Goal: Task Accomplishment & Management: Use online tool/utility

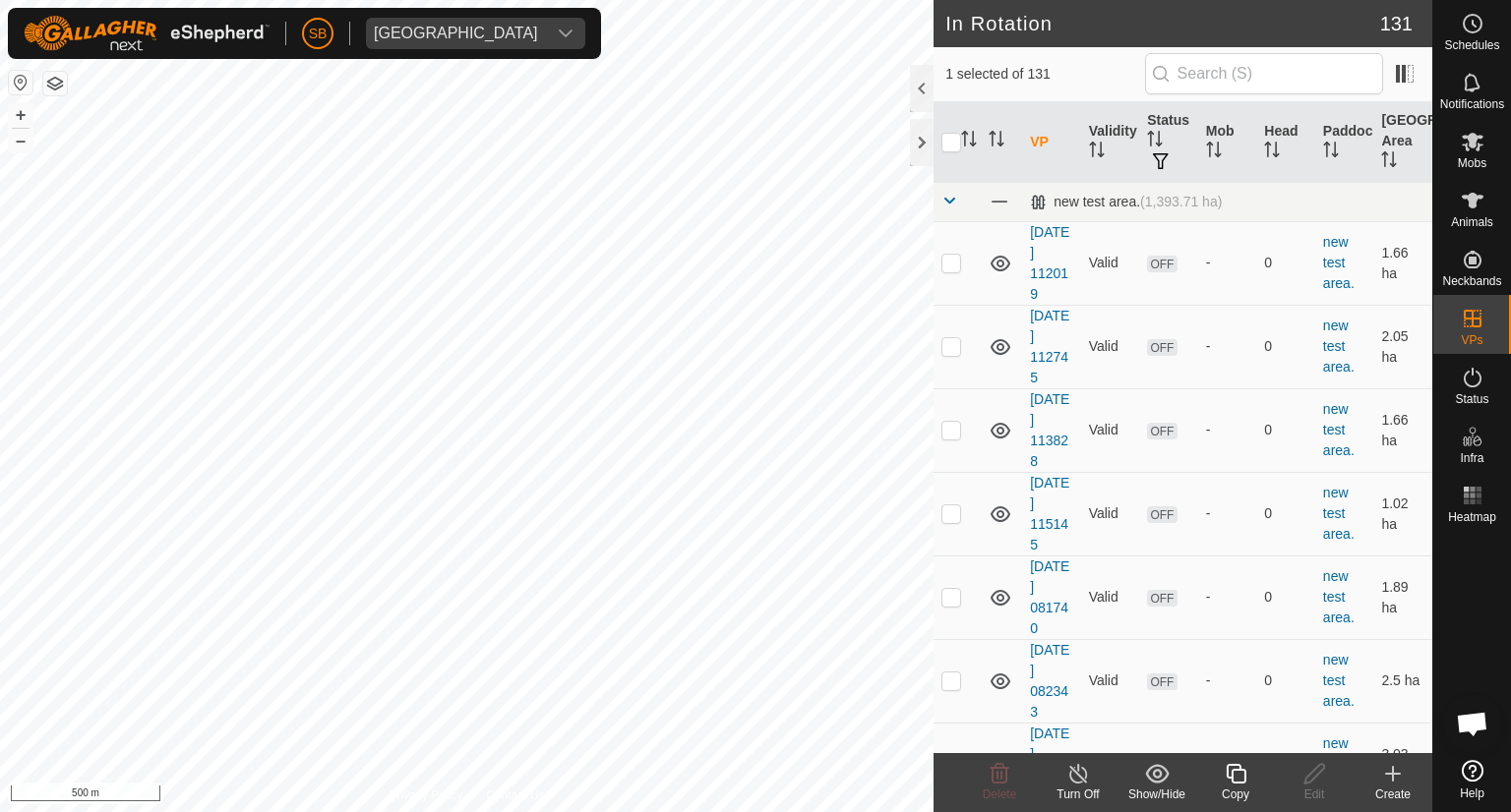
click at [1223, 770] on icon at bounding box center [1235, 774] width 25 height 24
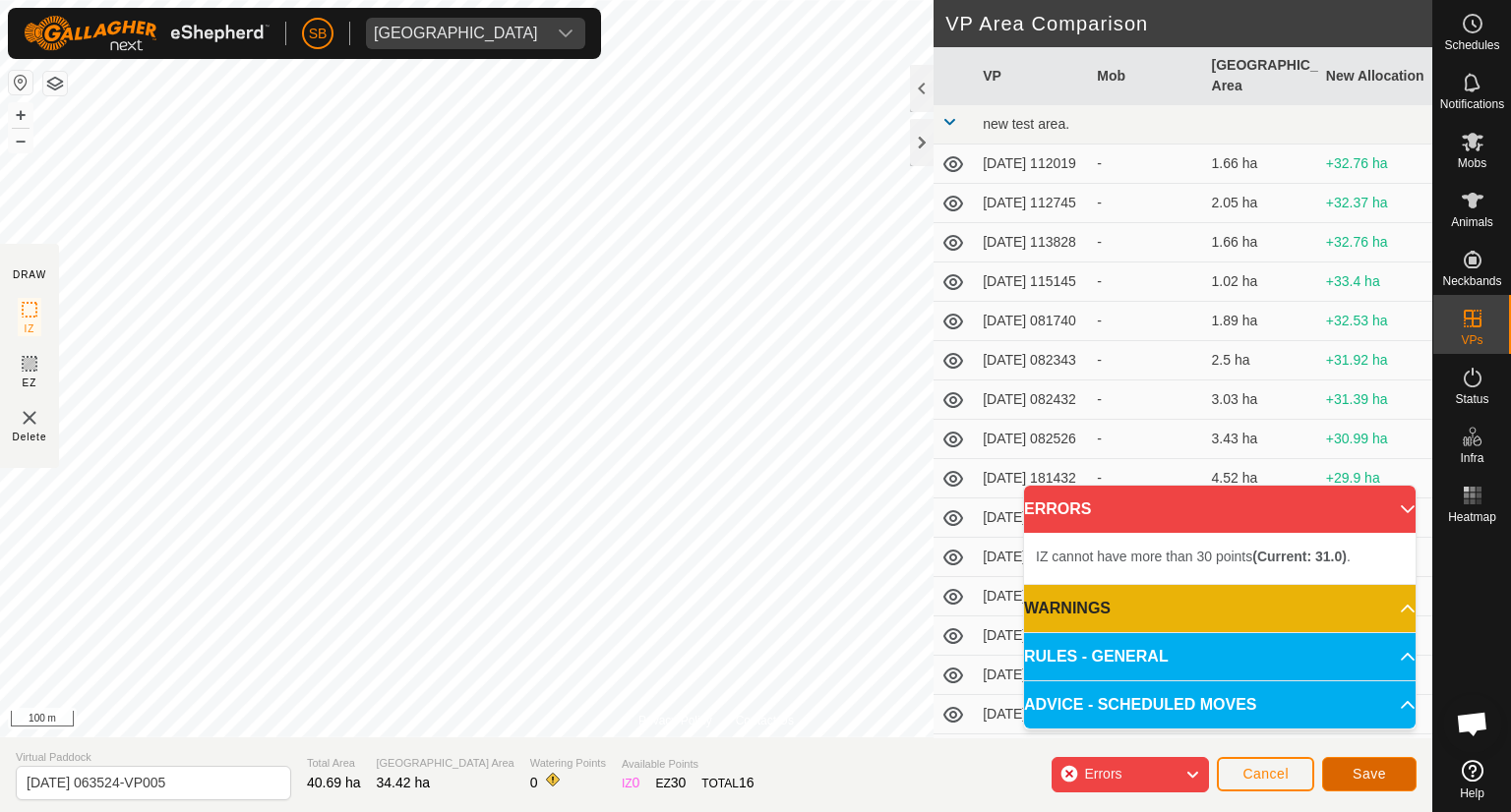
click at [1385, 779] on span "Save" at bounding box center [1368, 774] width 33 height 16
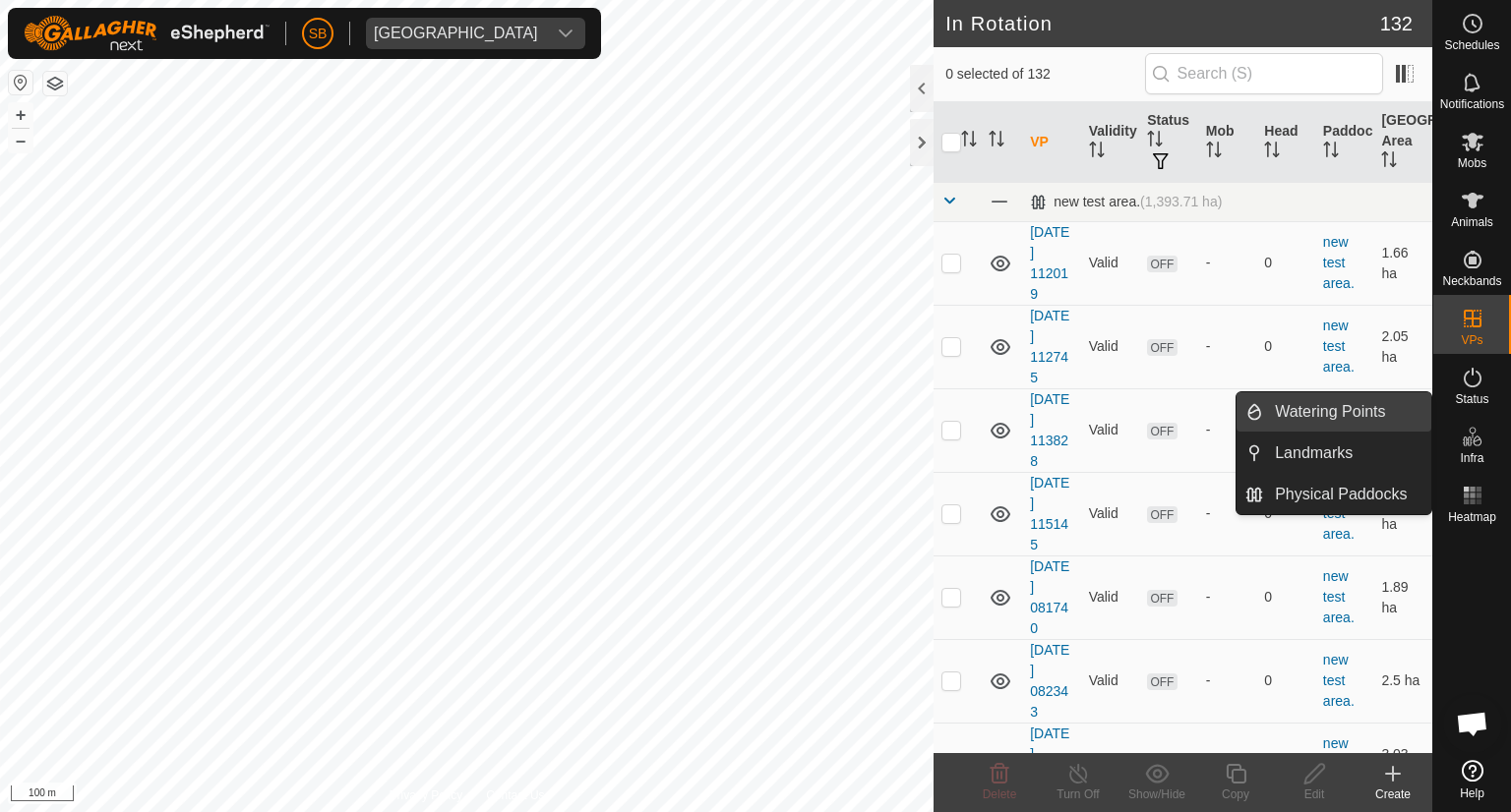
click at [1330, 409] on link "Watering Points" at bounding box center [1347, 411] width 168 height 39
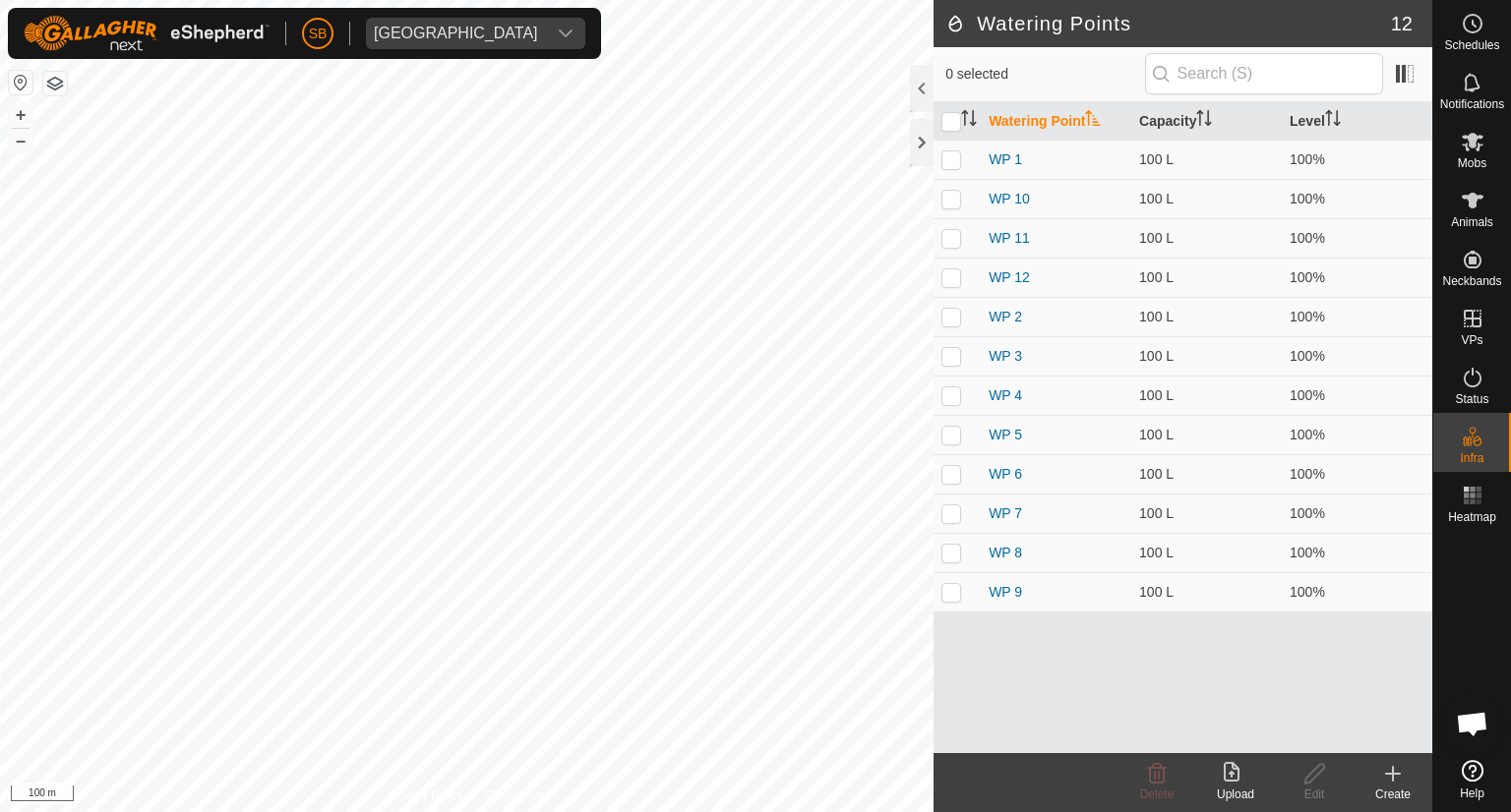
click at [1393, 771] on icon at bounding box center [1393, 774] width 0 height 14
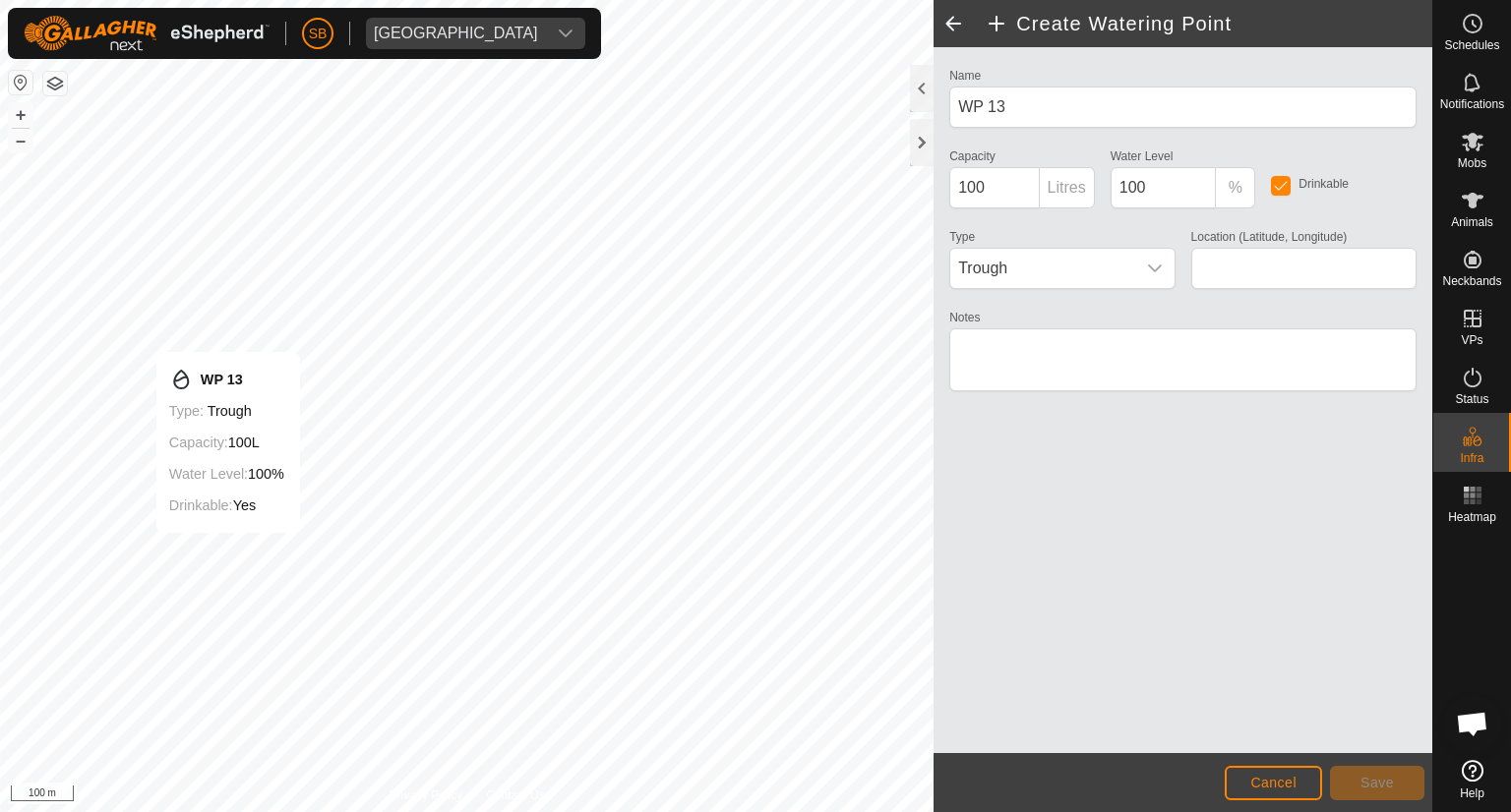
type input "-38.559886, 177.914953"
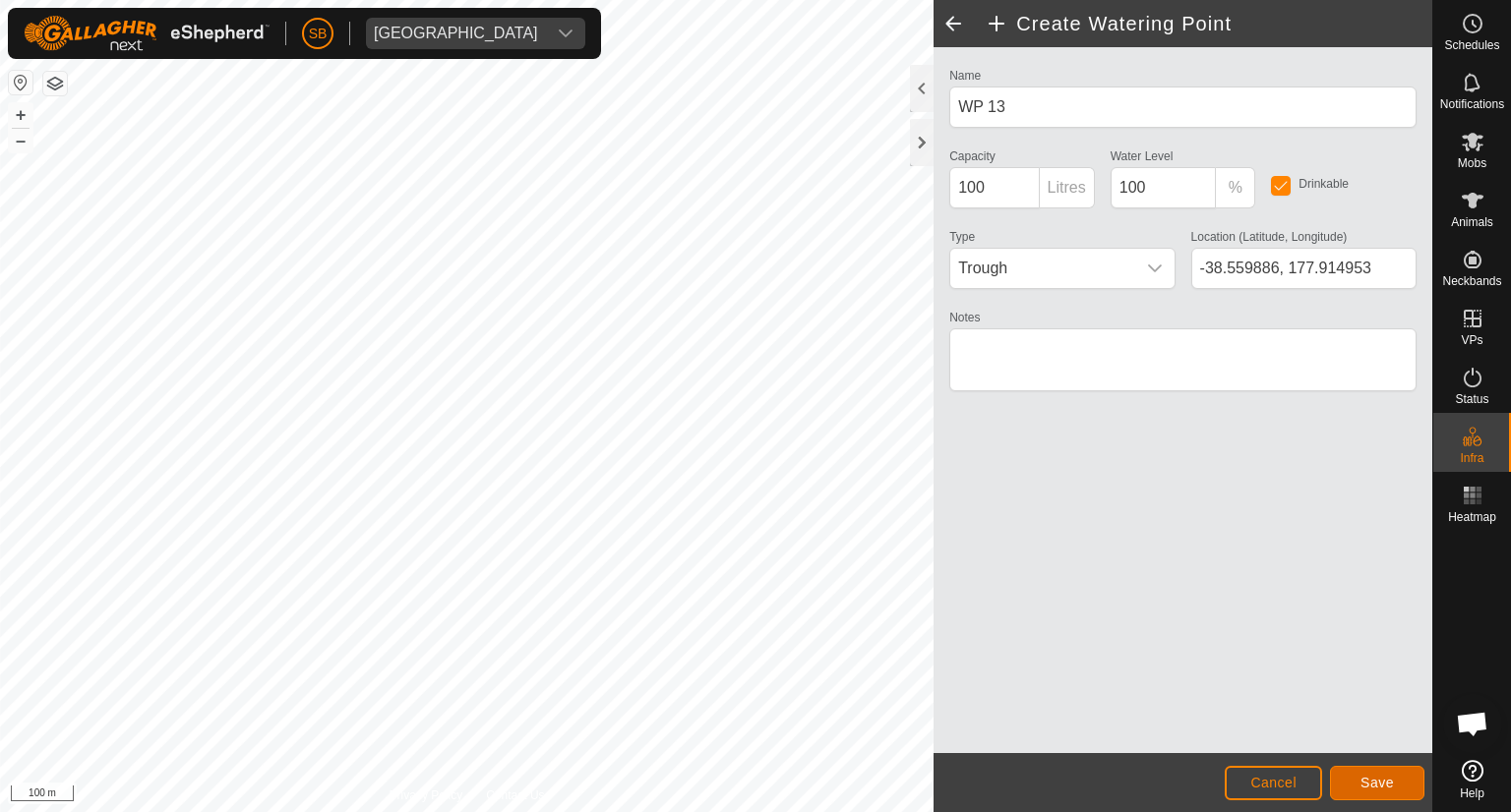
click at [1370, 776] on span "Save" at bounding box center [1376, 783] width 33 height 16
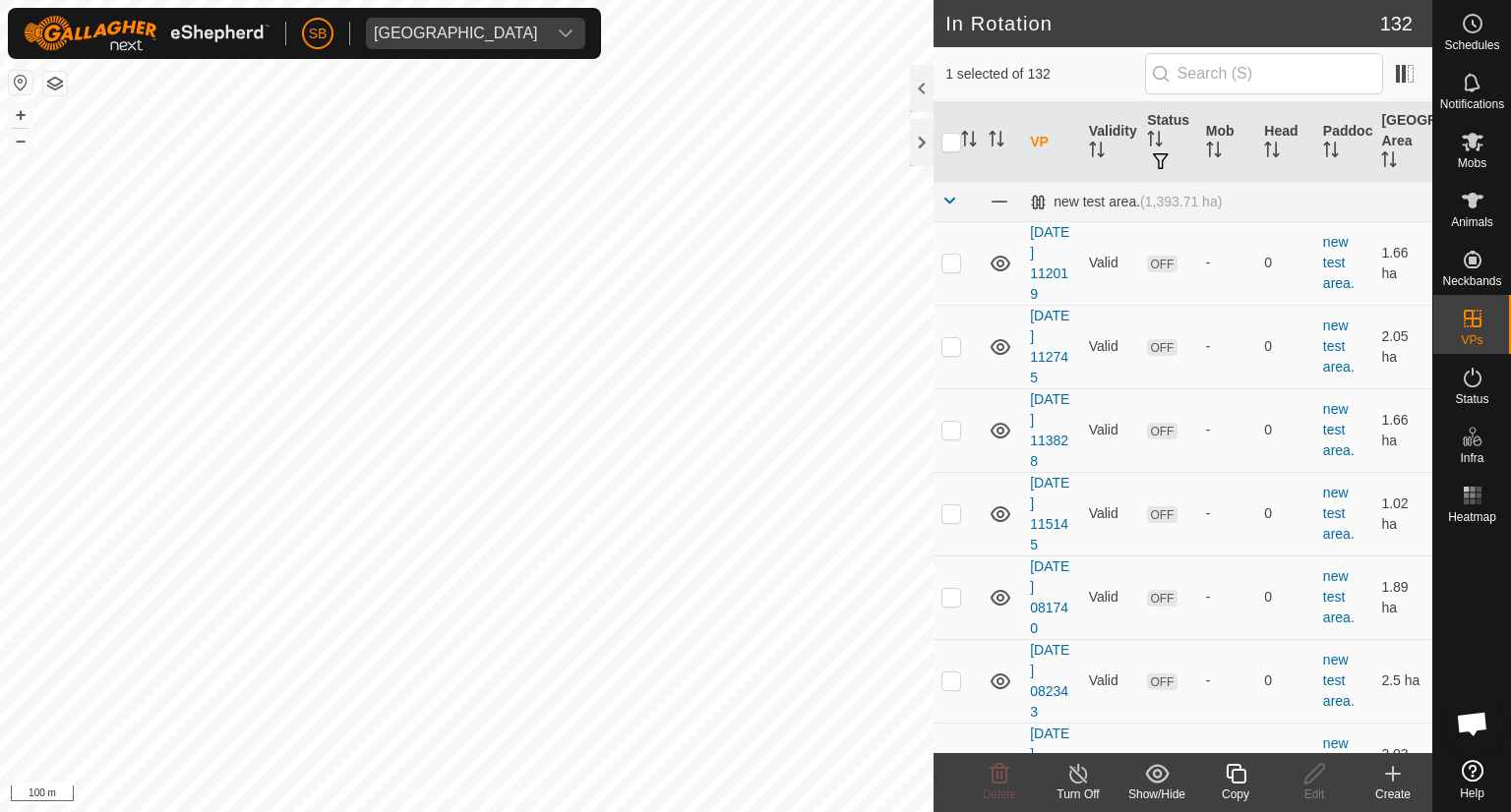
click at [1396, 774] on icon at bounding box center [1393, 774] width 14 height 0
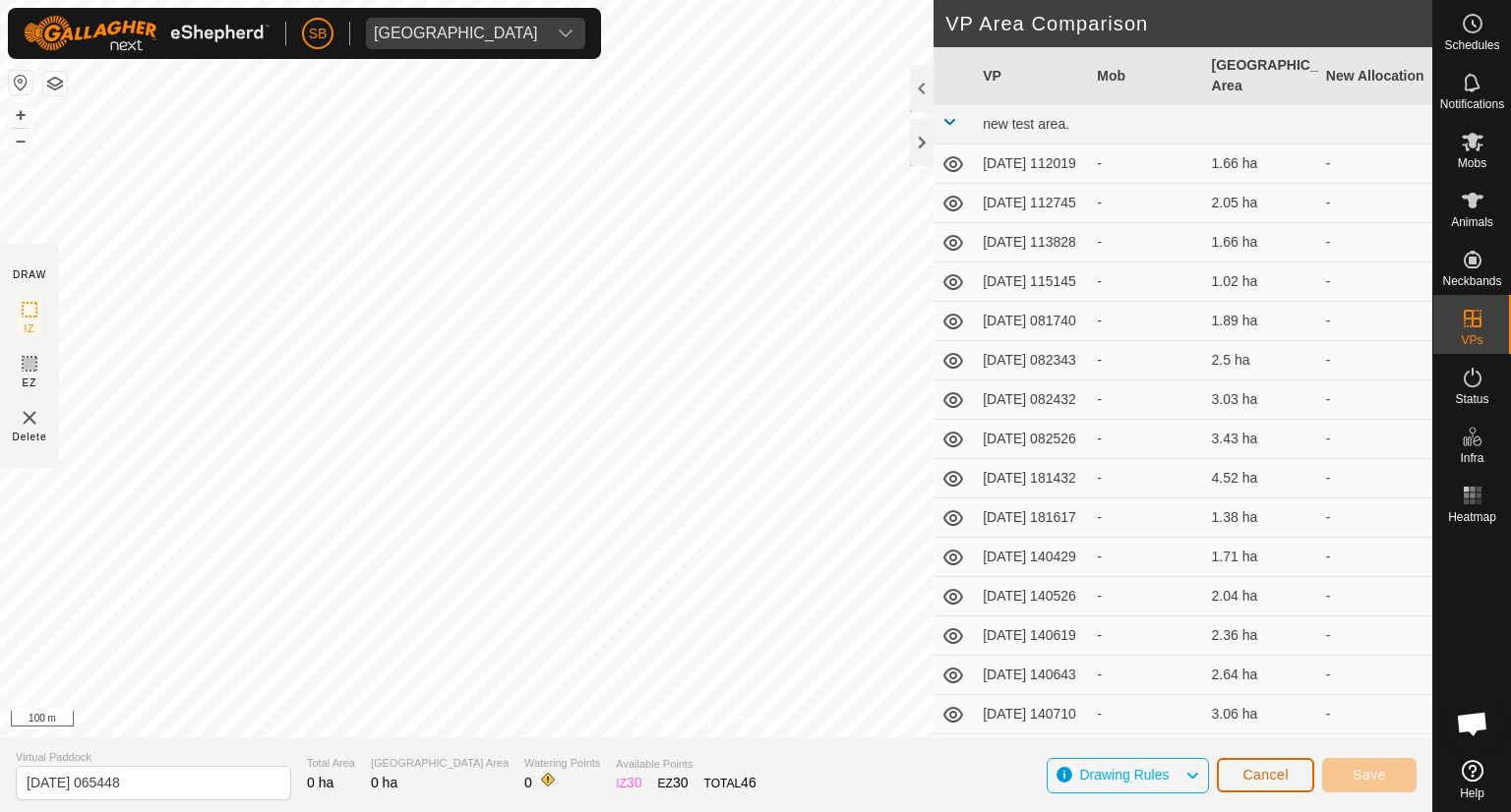
click at [1290, 782] on button "Cancel" at bounding box center [1265, 775] width 97 height 34
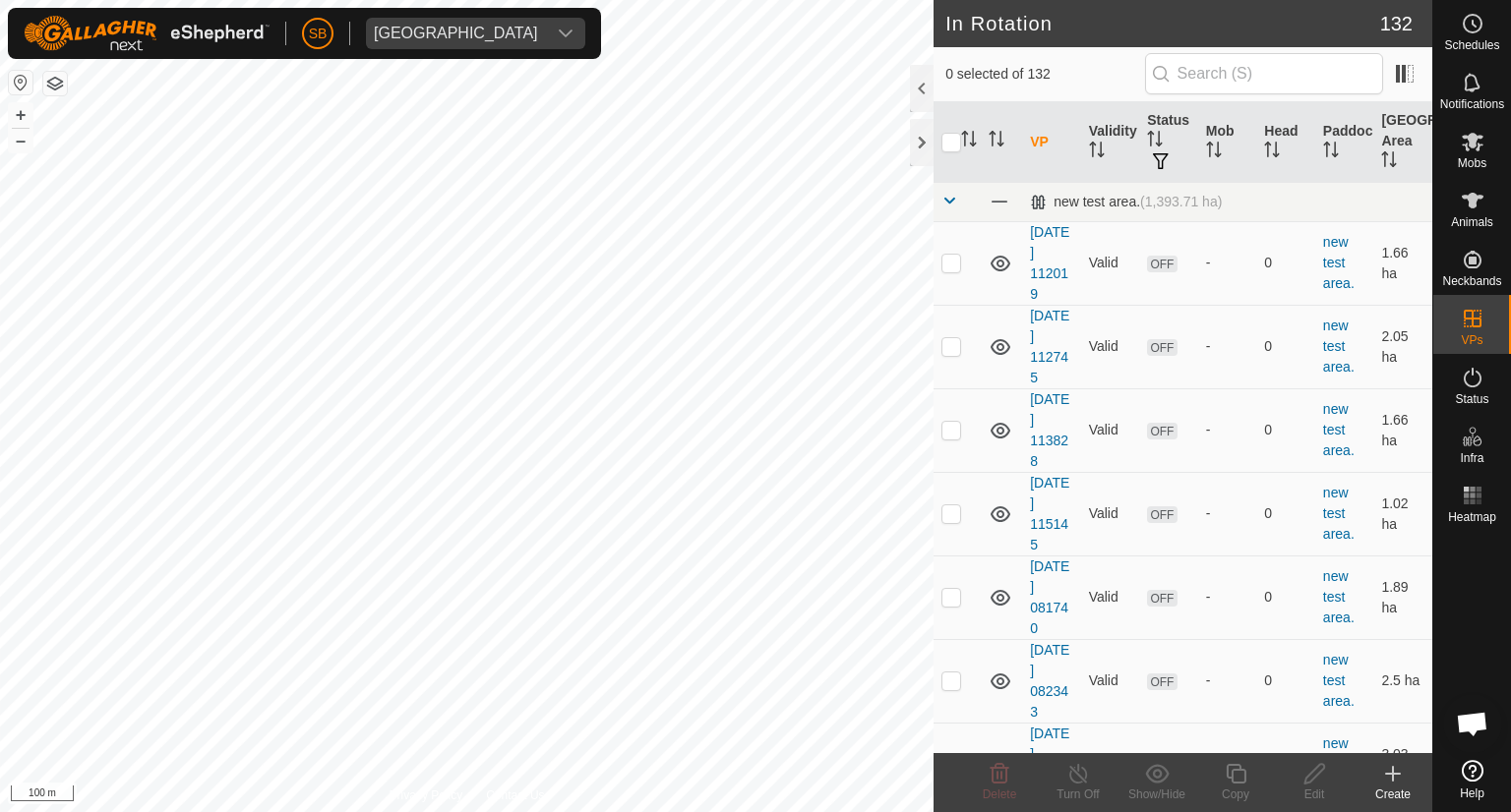
checkbox input "true"
click at [1235, 775] on icon at bounding box center [1235, 774] width 25 height 24
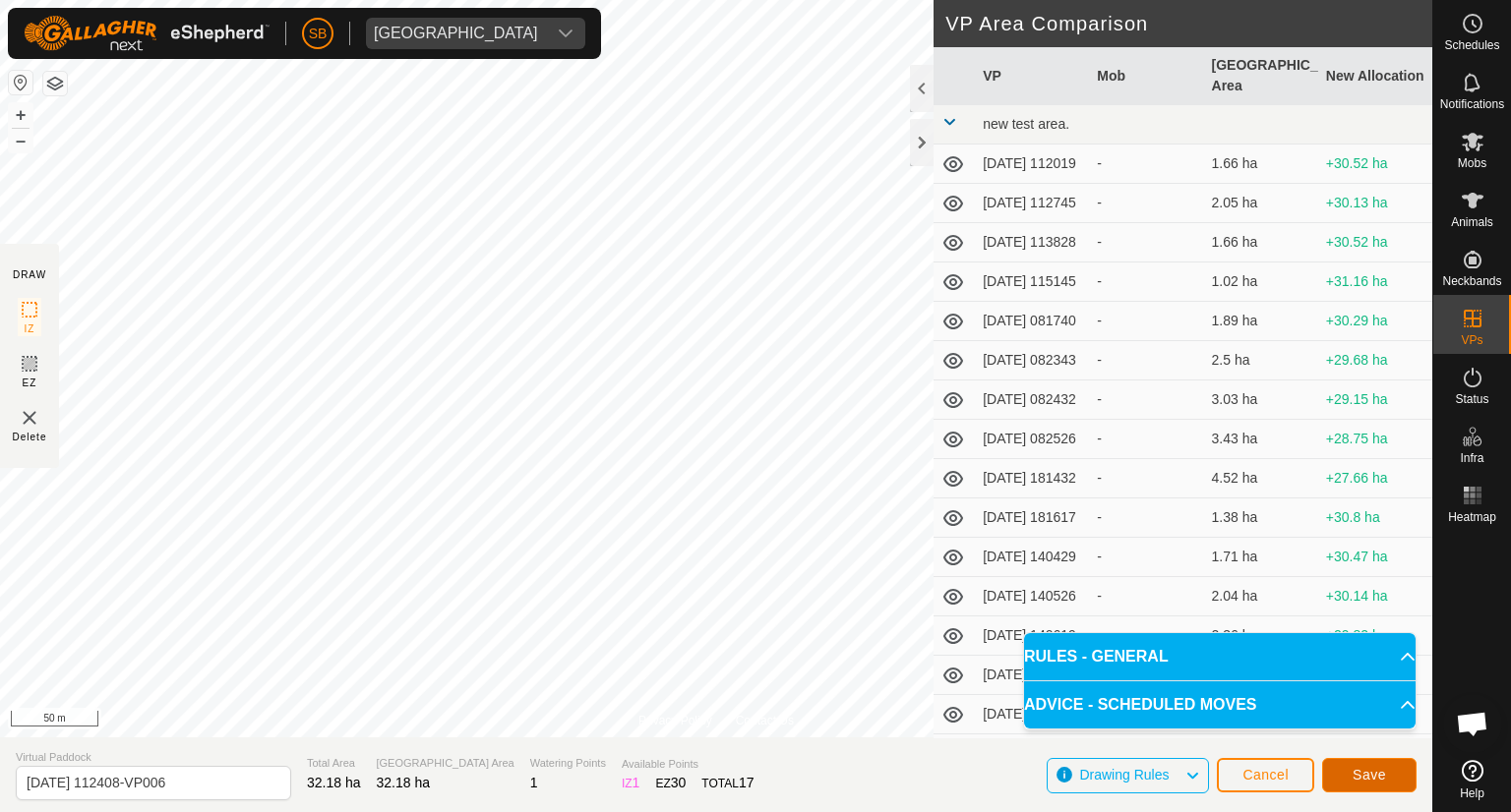
click at [1352, 772] on span "Save" at bounding box center [1368, 775] width 33 height 16
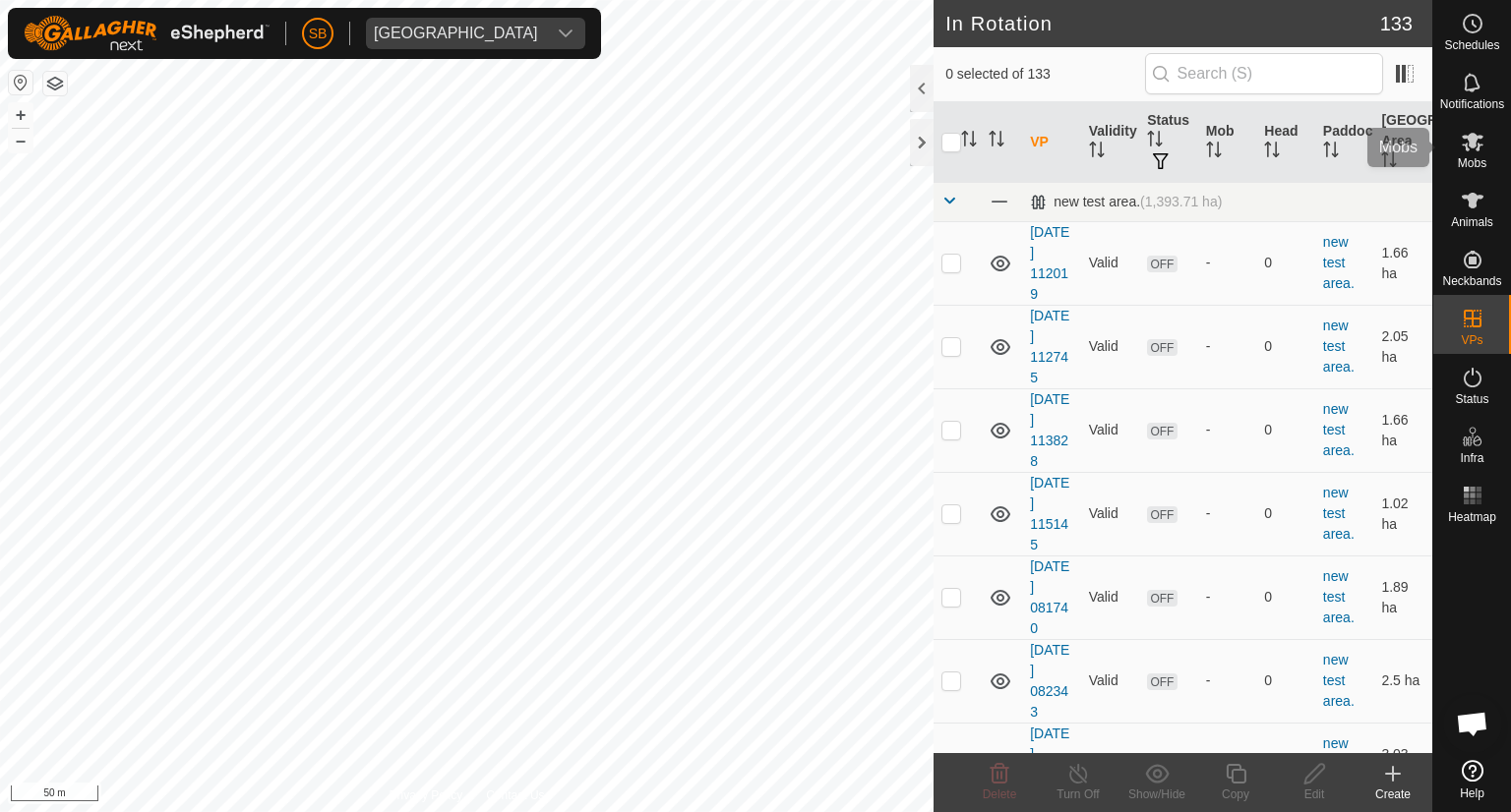
click at [1475, 143] on icon at bounding box center [1473, 142] width 24 height 24
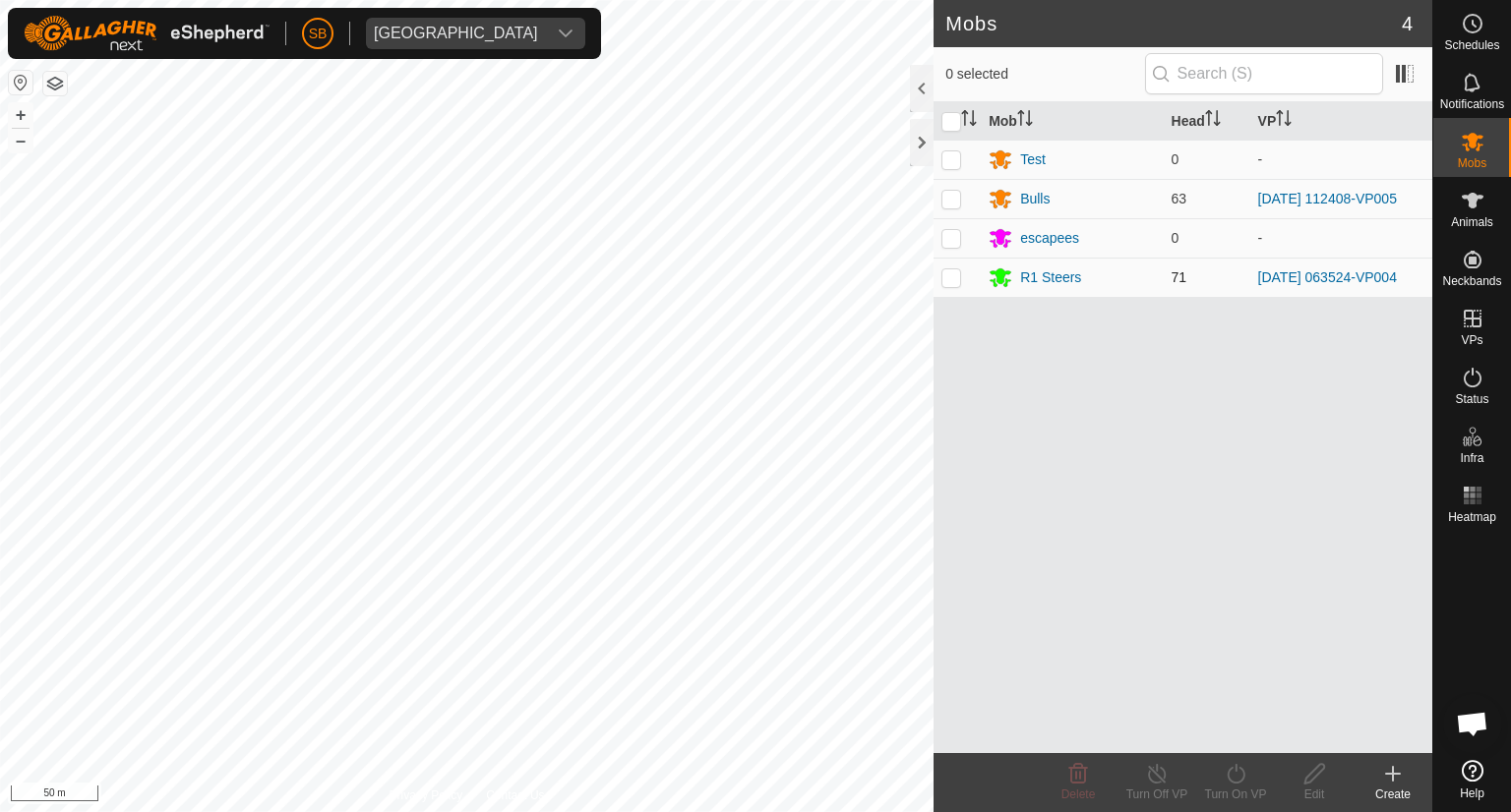
click at [952, 281] on p-checkbox at bounding box center [951, 278] width 20 height 16
checkbox input "true"
click at [1234, 771] on icon at bounding box center [1235, 774] width 25 height 24
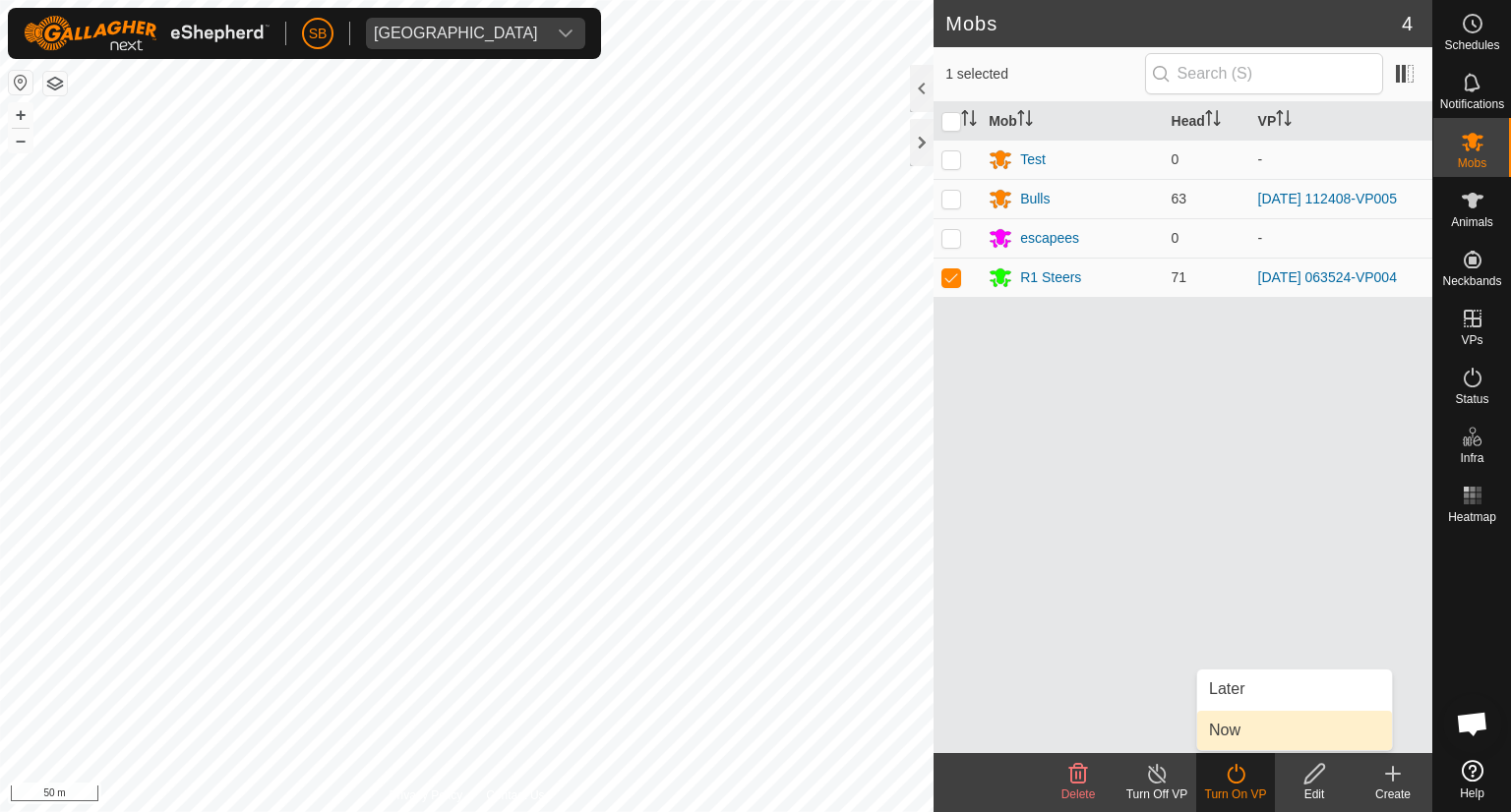
click at [1247, 737] on link "Now" at bounding box center [1294, 730] width 195 height 39
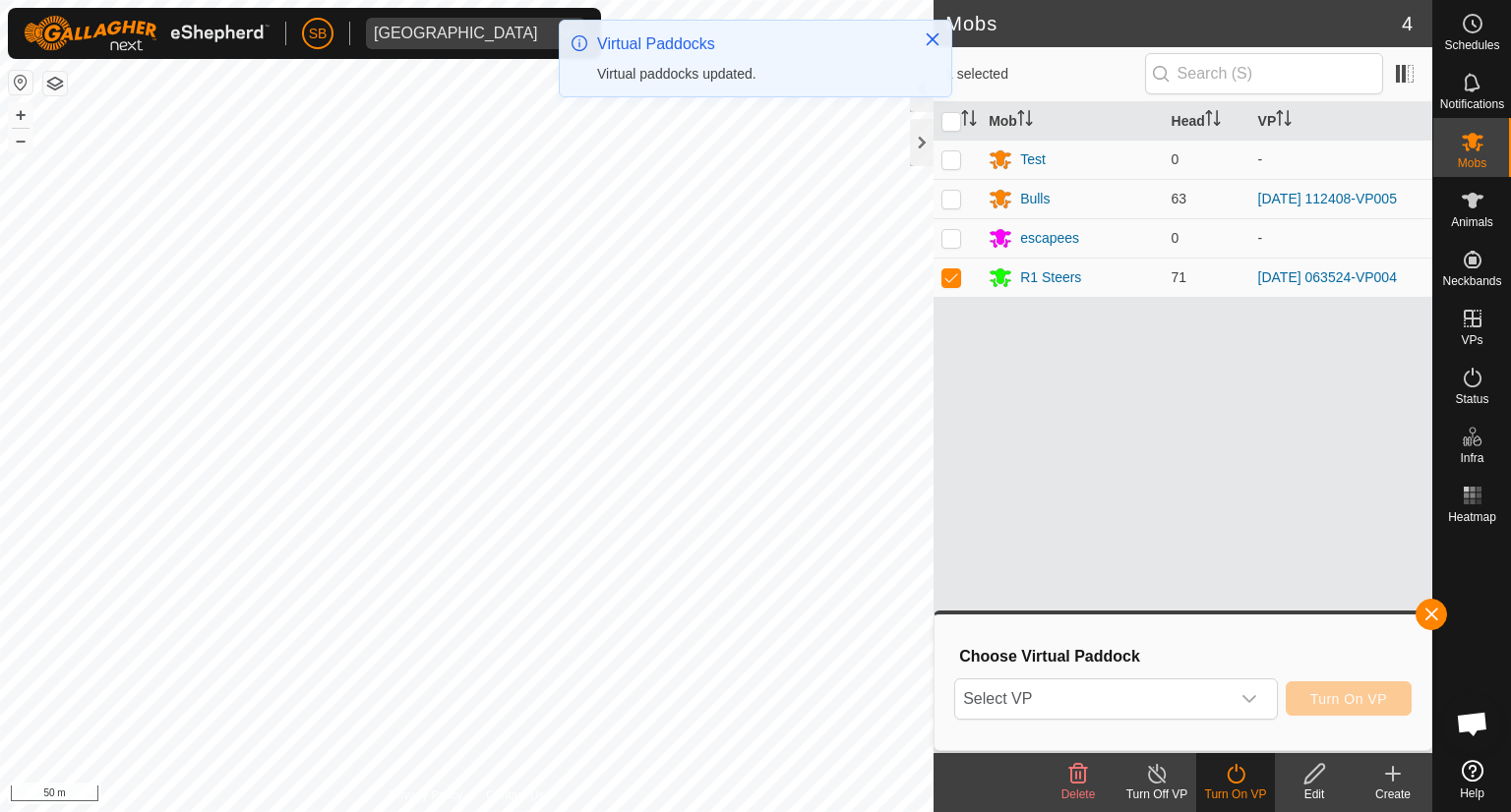
click at [283, 811] on html "SB [GEOGRAPHIC_DATA] Schedules Notifications Mobs Animals Neckbands VPs Status …" at bounding box center [756, 406] width 1511 height 812
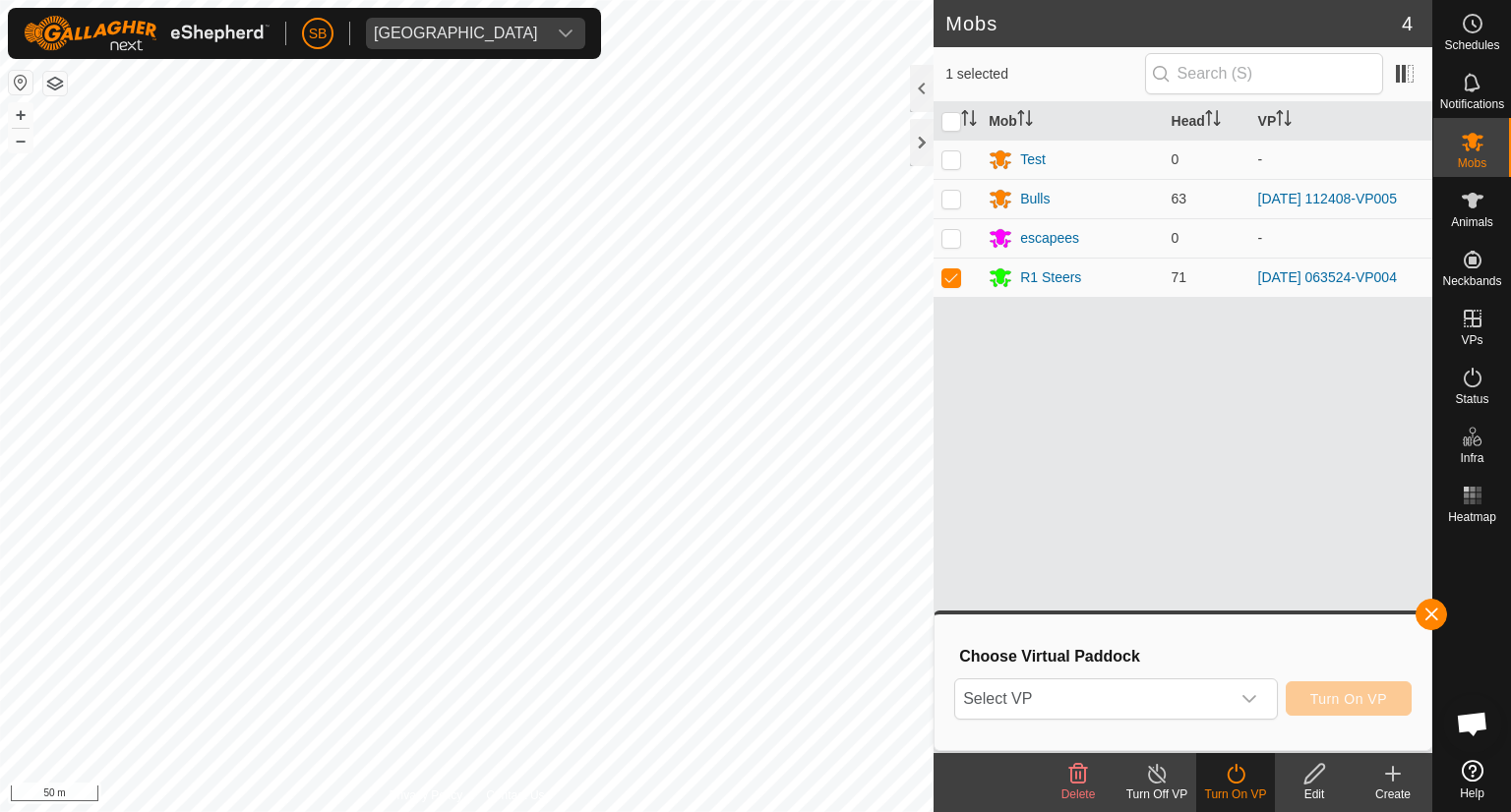
click at [254, 811] on html "SB [GEOGRAPHIC_DATA] Schedules Notifications Mobs Animals Neckbands VPs Status …" at bounding box center [756, 406] width 1511 height 812
click at [111, 811] on html "SB [GEOGRAPHIC_DATA] Schedules Notifications Mobs Animals Neckbands VPs Status …" at bounding box center [756, 406] width 1511 height 812
click at [0, 811] on html "SB [GEOGRAPHIC_DATA] Schedules Notifications Mobs Animals Neckbands VPs Status …" at bounding box center [756, 406] width 1511 height 812
click at [1259, 695] on div "dropdown trigger" at bounding box center [1248, 698] width 39 height 39
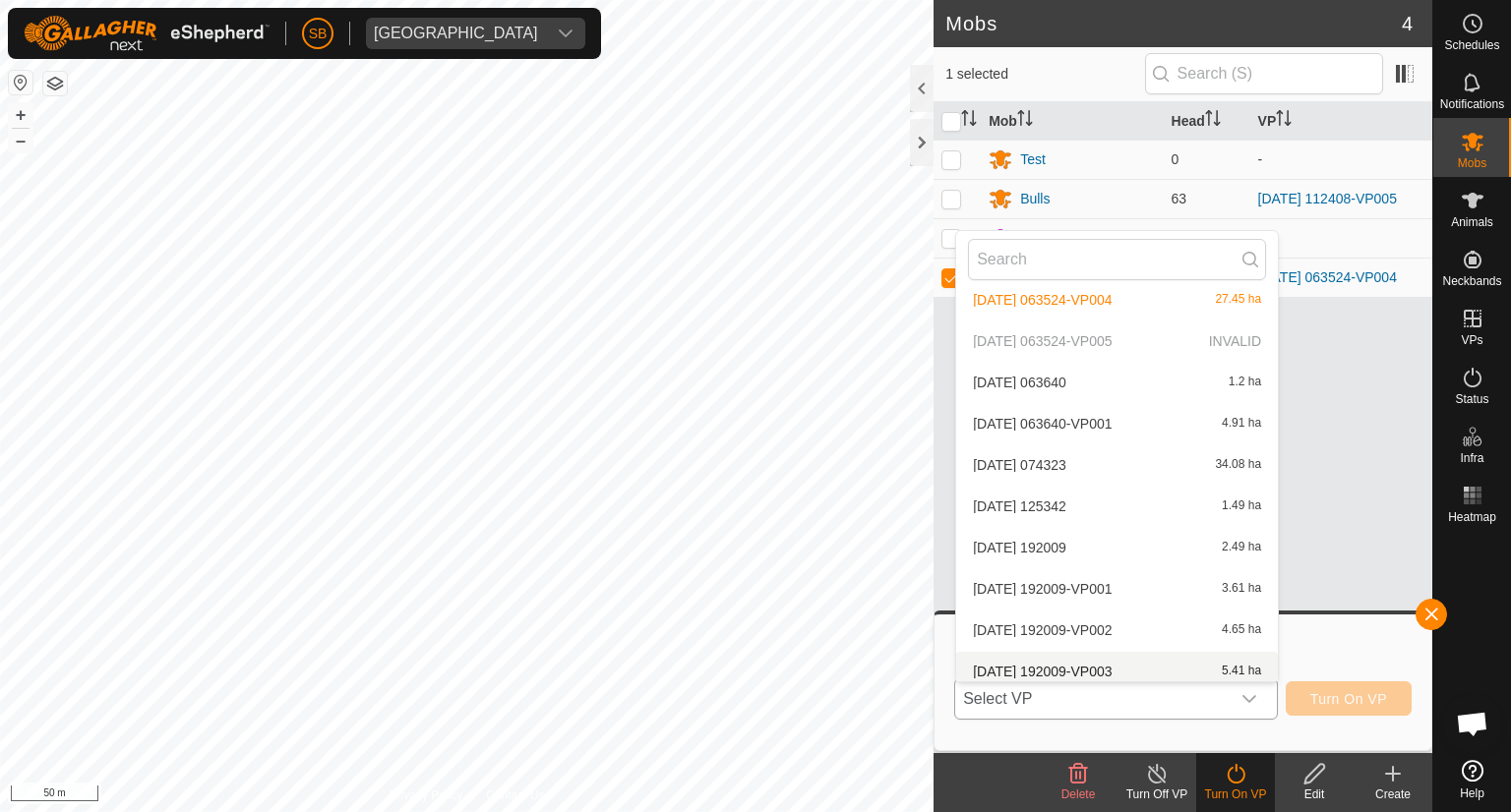
scroll to position [4674, 0]
click at [1079, 336] on p-selectitem "[DATE] 063524-VP005 INVALID" at bounding box center [1117, 344] width 322 height 39
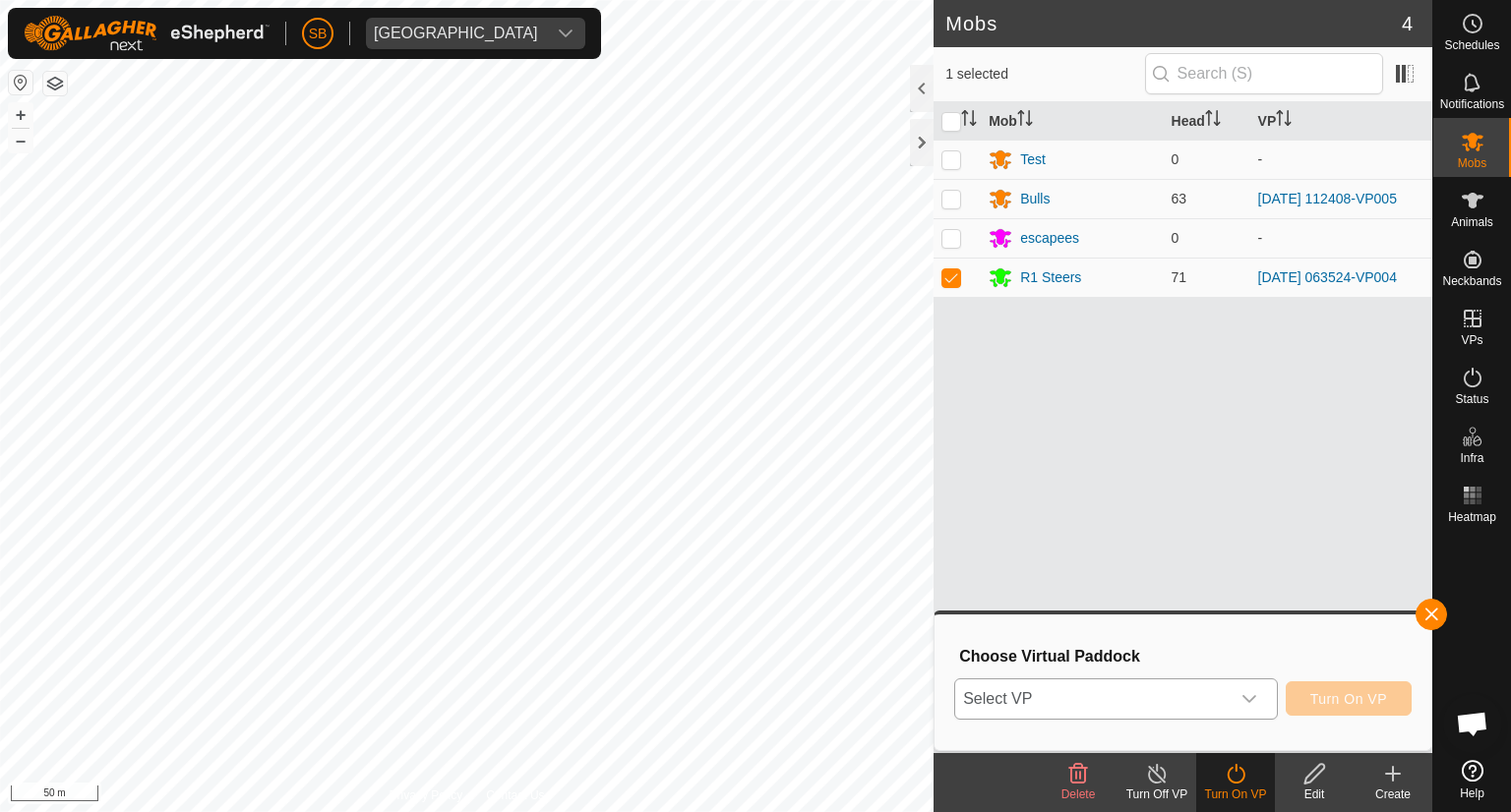
click at [1258, 698] on div "dropdown trigger" at bounding box center [1248, 698] width 39 height 39
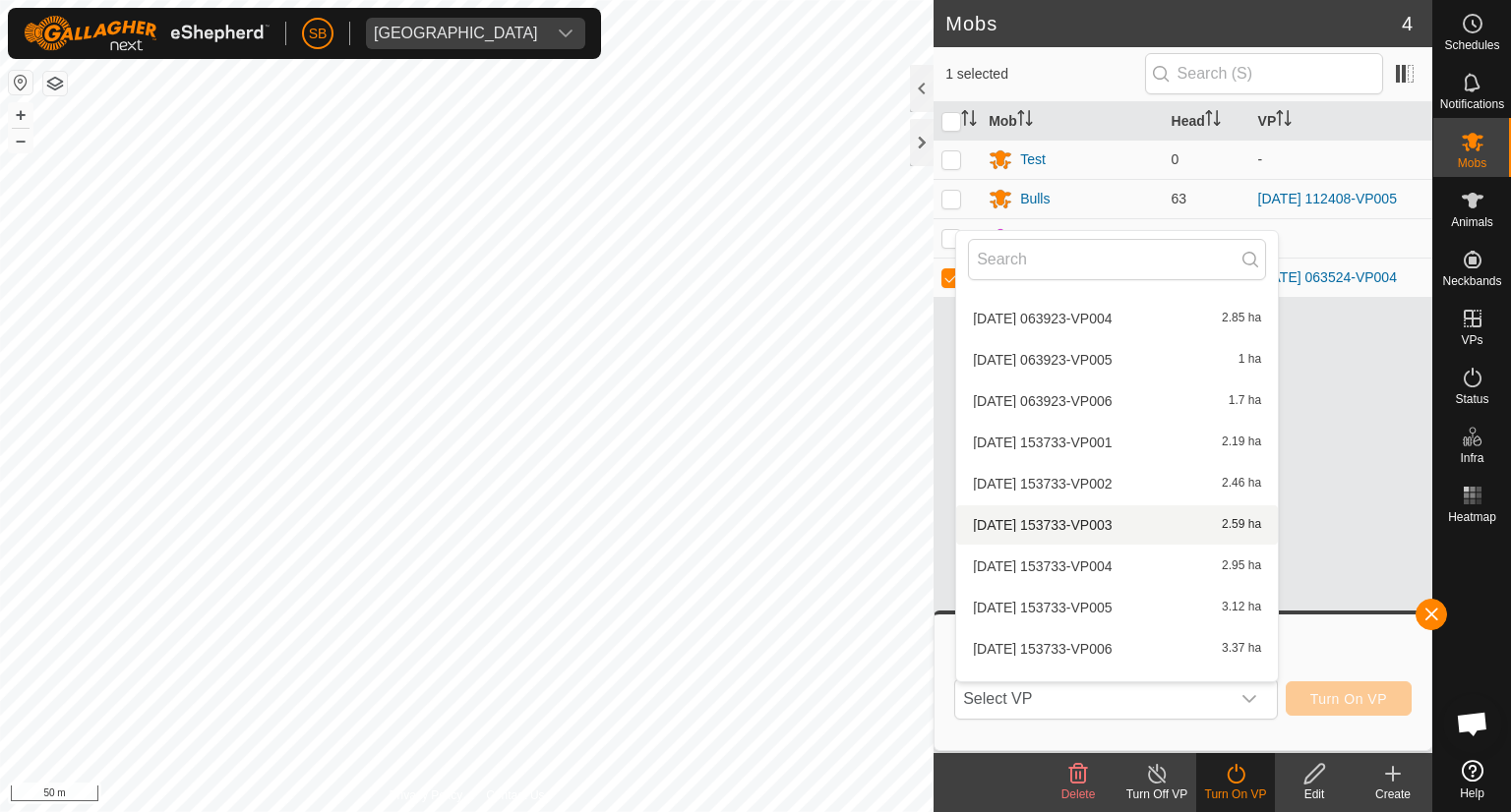
scroll to position [5142, 0]
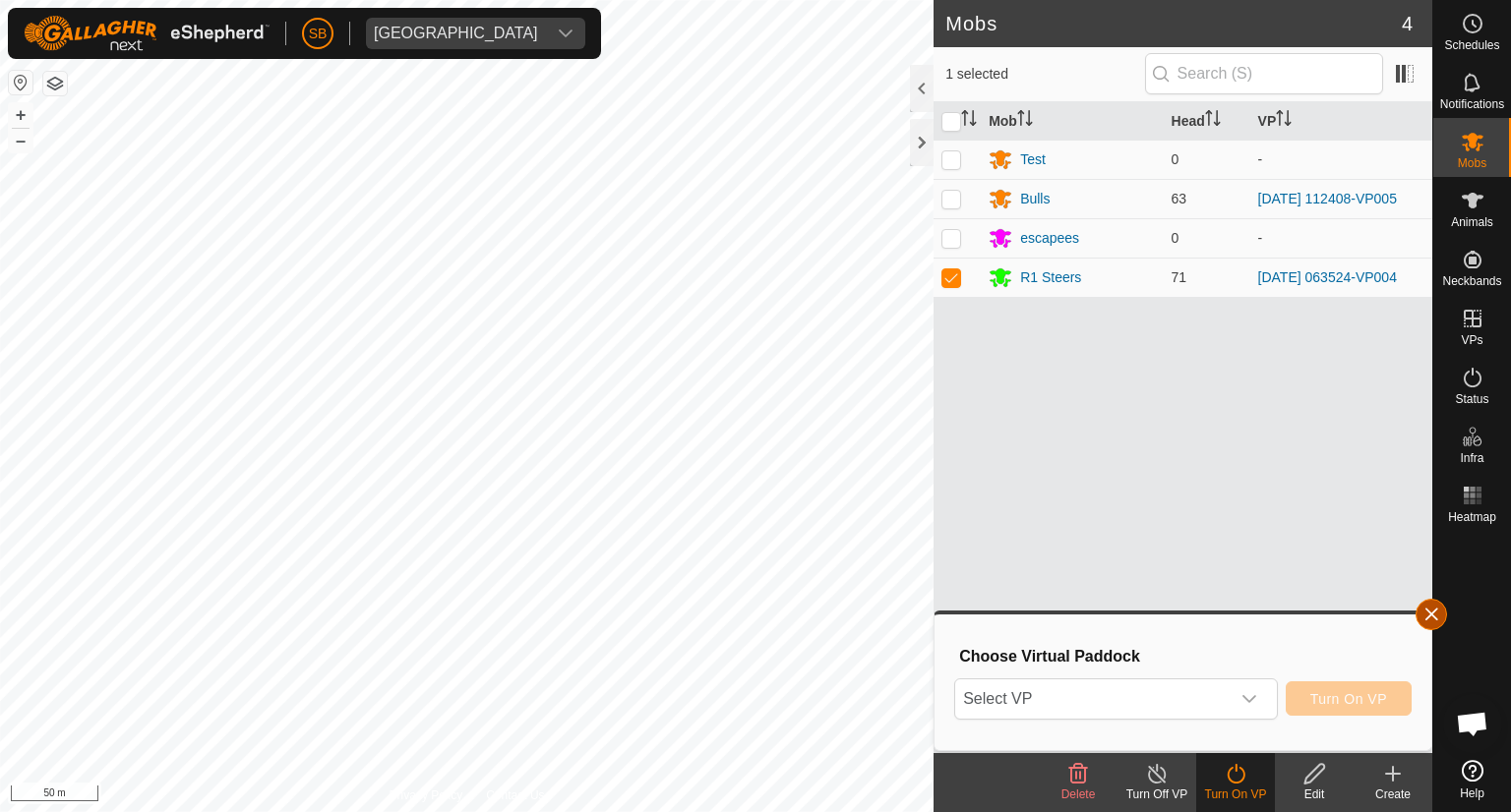
click at [1432, 612] on button "button" at bounding box center [1430, 613] width 31 height 31
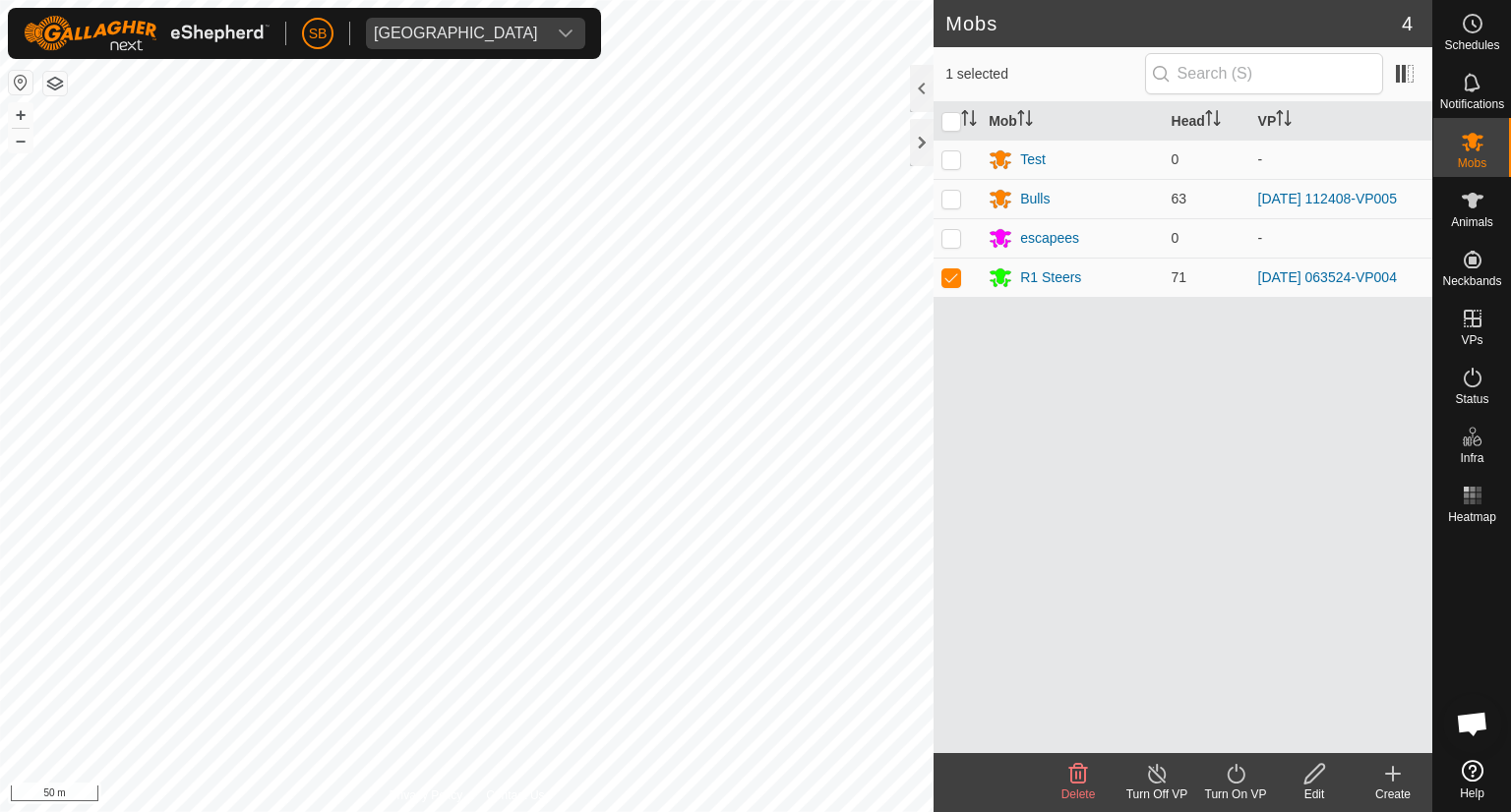
click at [1234, 786] on div "Turn On VP" at bounding box center [1235, 794] width 79 height 18
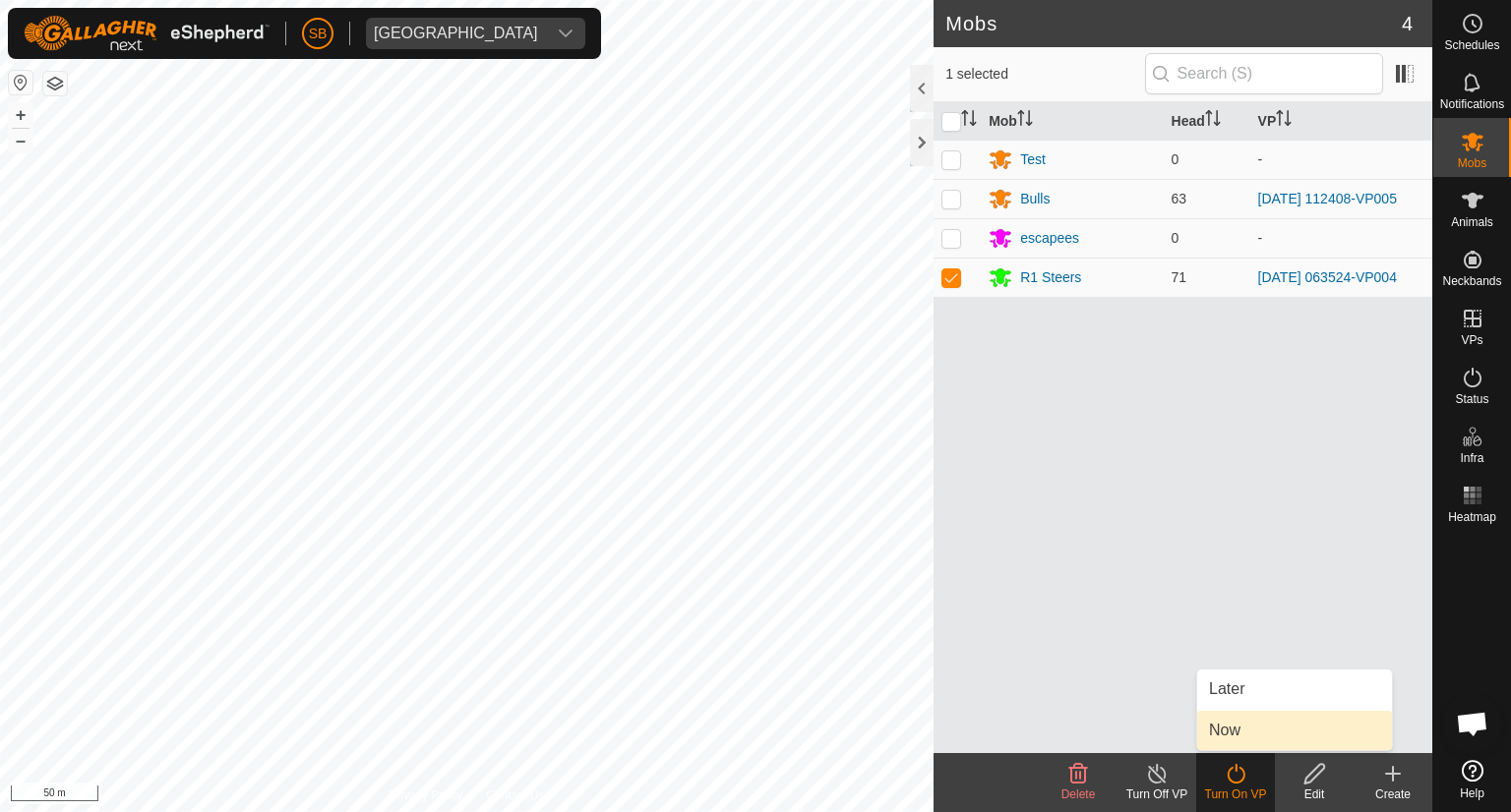
click at [1240, 732] on link "Now" at bounding box center [1294, 730] width 195 height 39
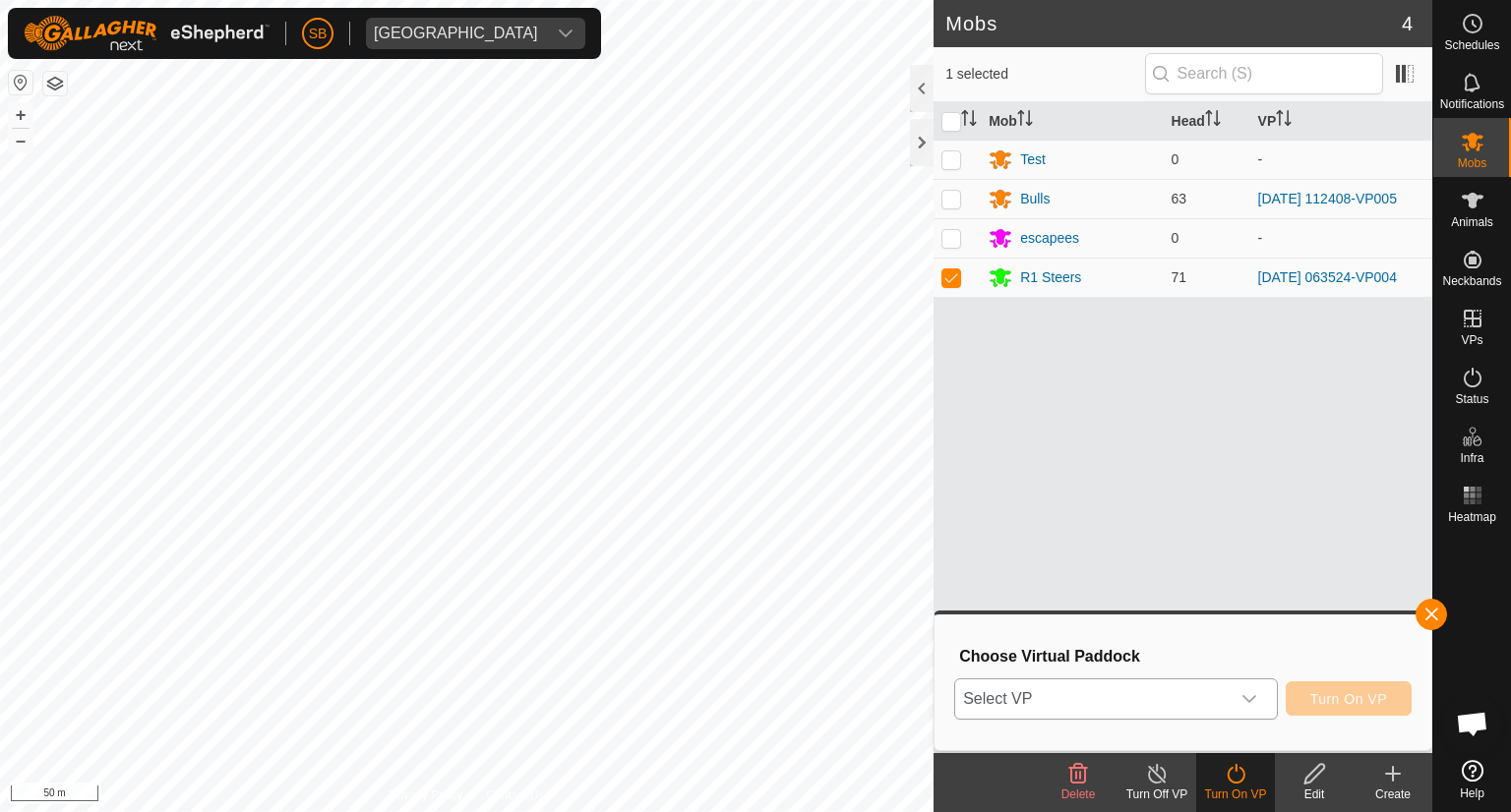
click at [1259, 695] on div "dropdown trigger" at bounding box center [1248, 698] width 39 height 39
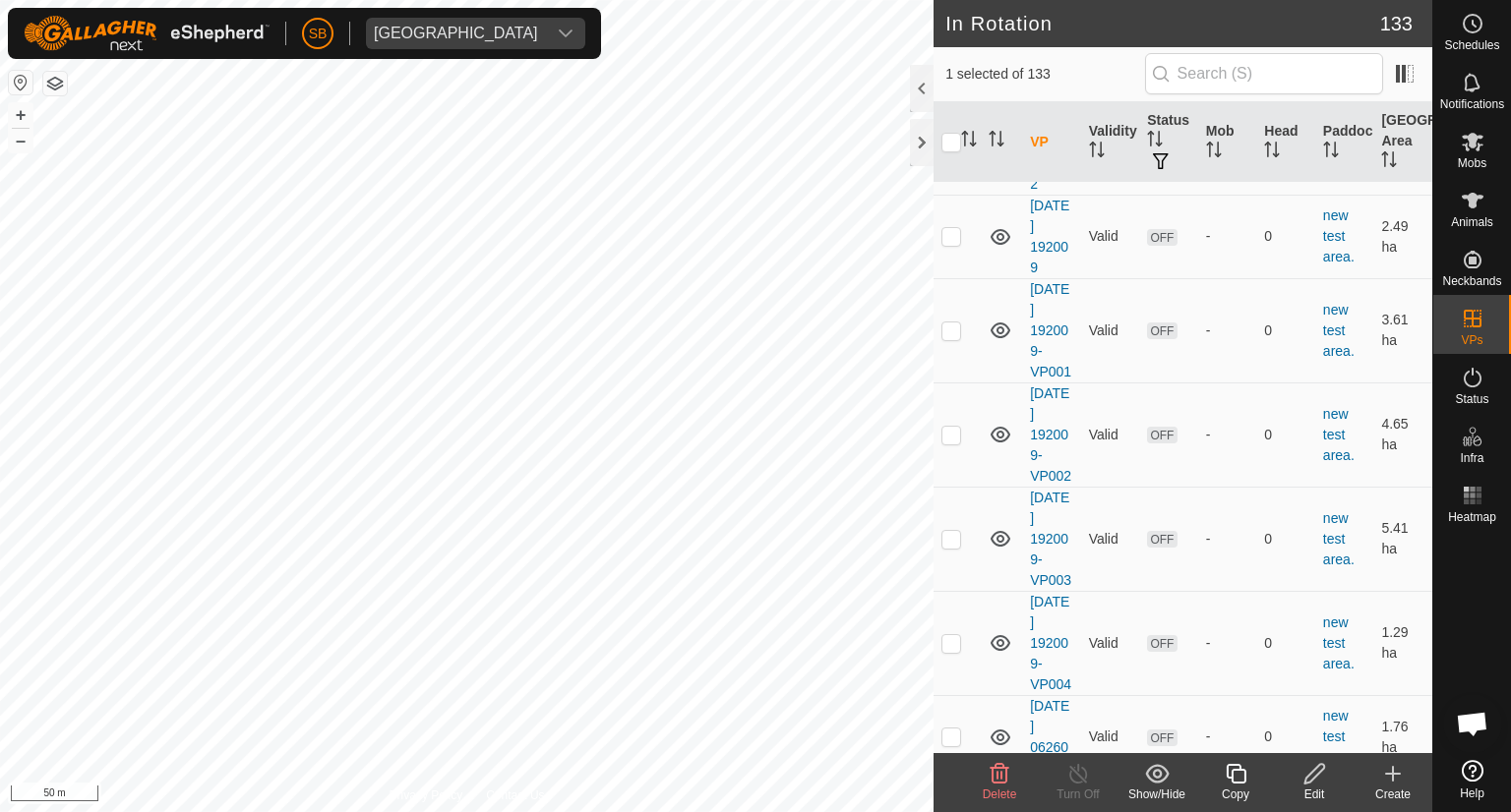
scroll to position [10611, 0]
checkbox input "true"
click at [1306, 777] on icon at bounding box center [1314, 774] width 20 height 20
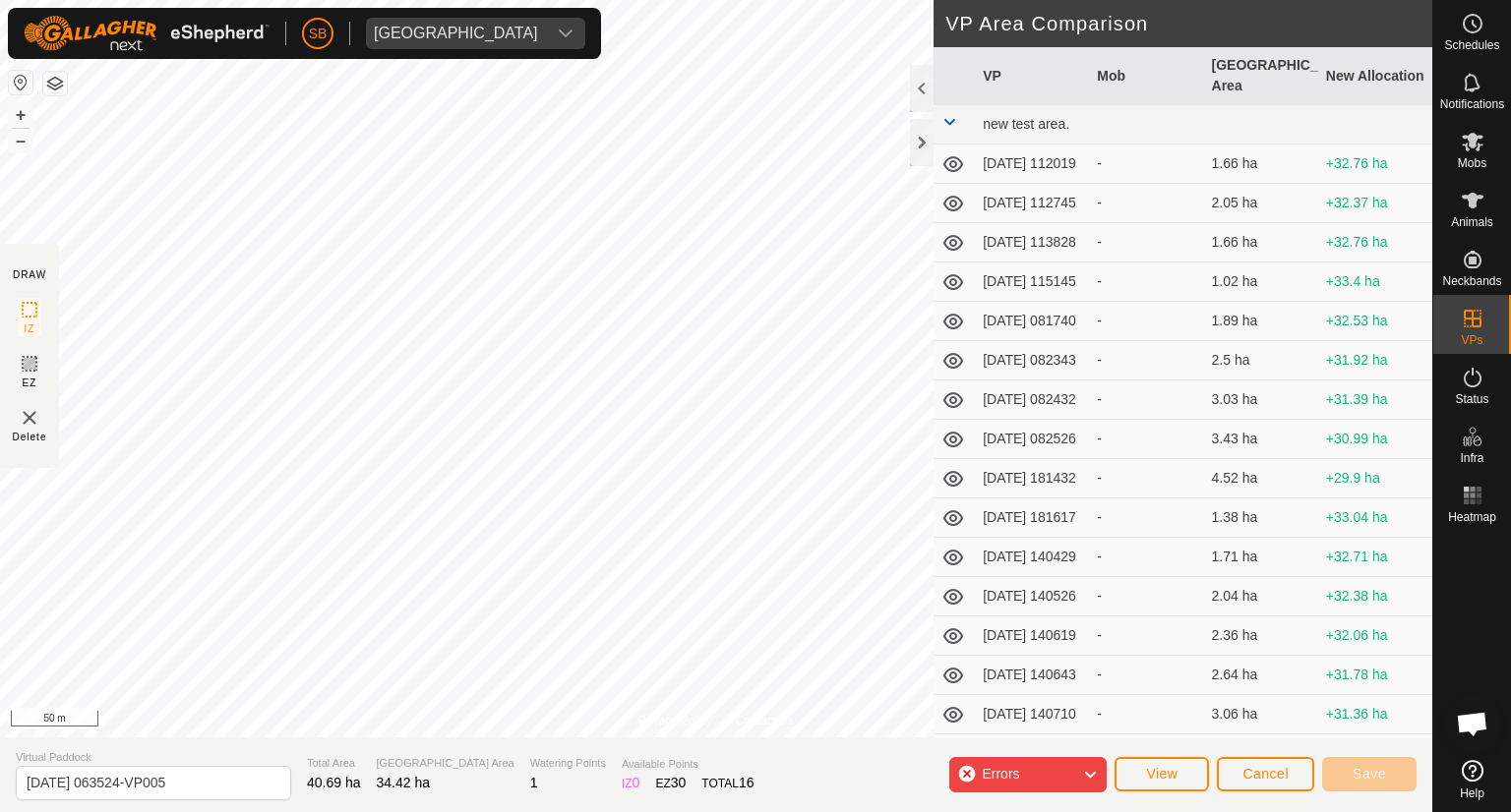
click at [1090, 768] on icon at bounding box center [1090, 775] width 16 height 26
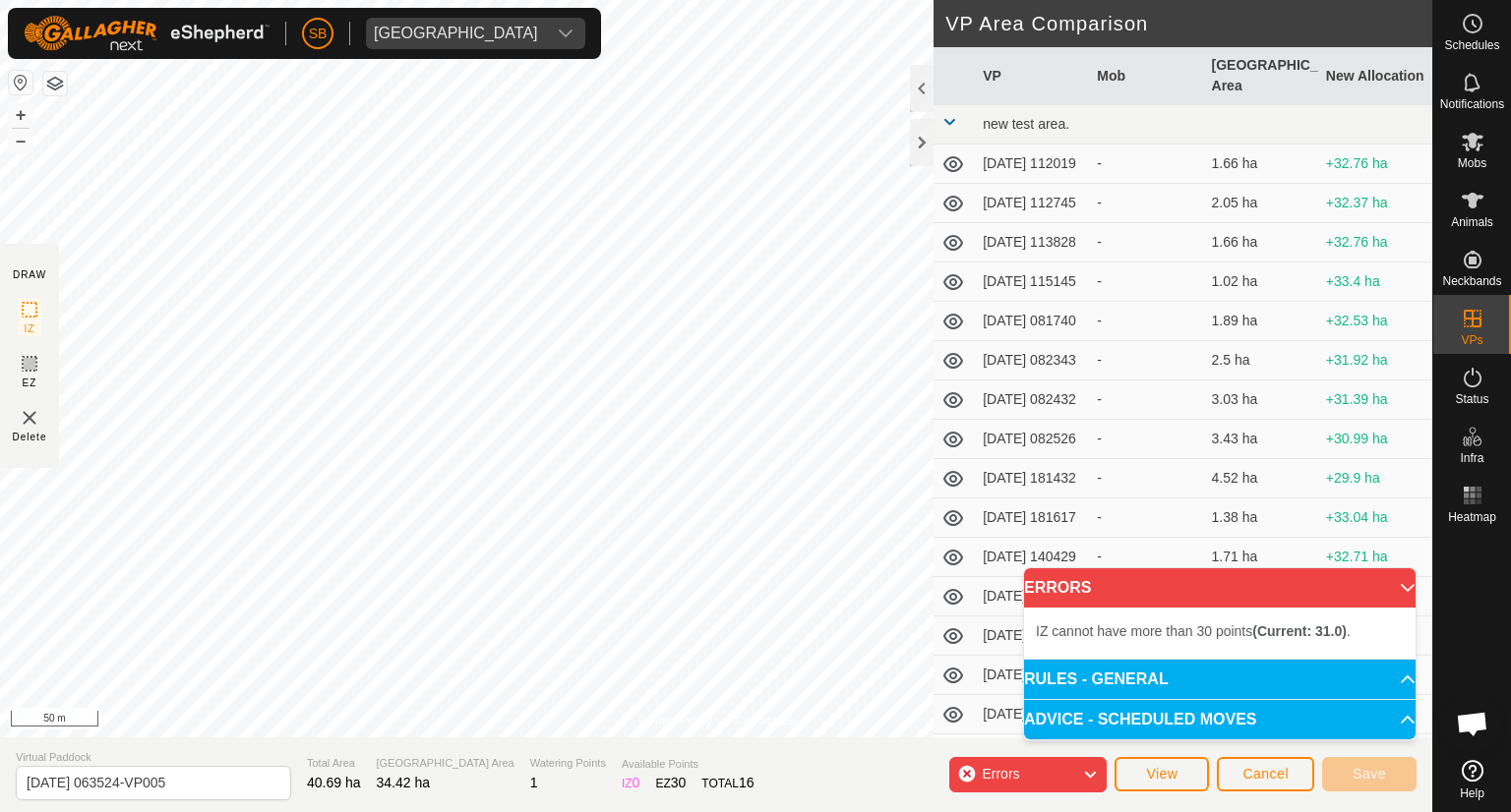
click at [1093, 768] on icon at bounding box center [1090, 775] width 16 height 26
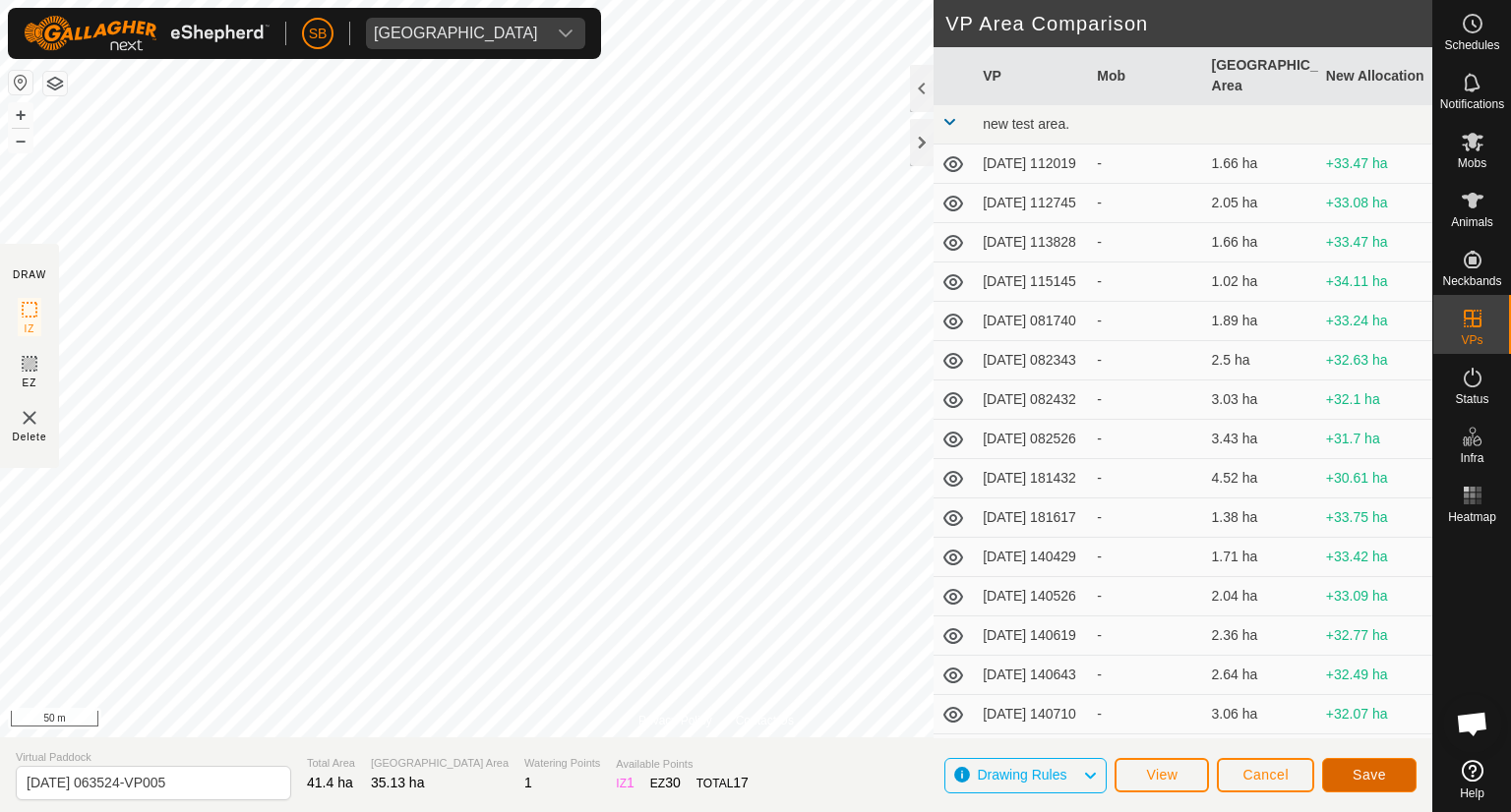
click at [1369, 772] on span "Save" at bounding box center [1368, 775] width 33 height 16
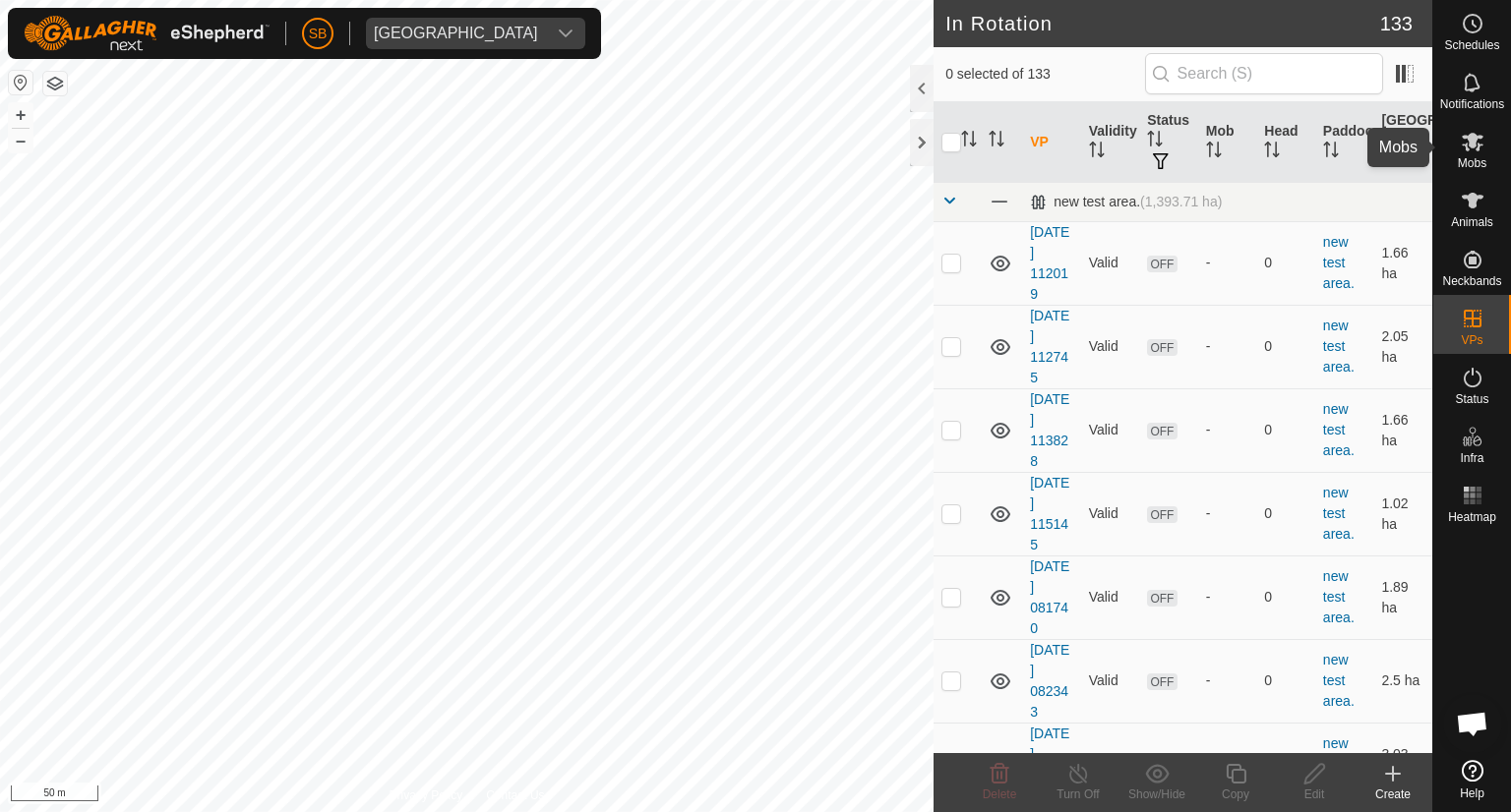
click at [1480, 150] on icon at bounding box center [1473, 142] width 24 height 24
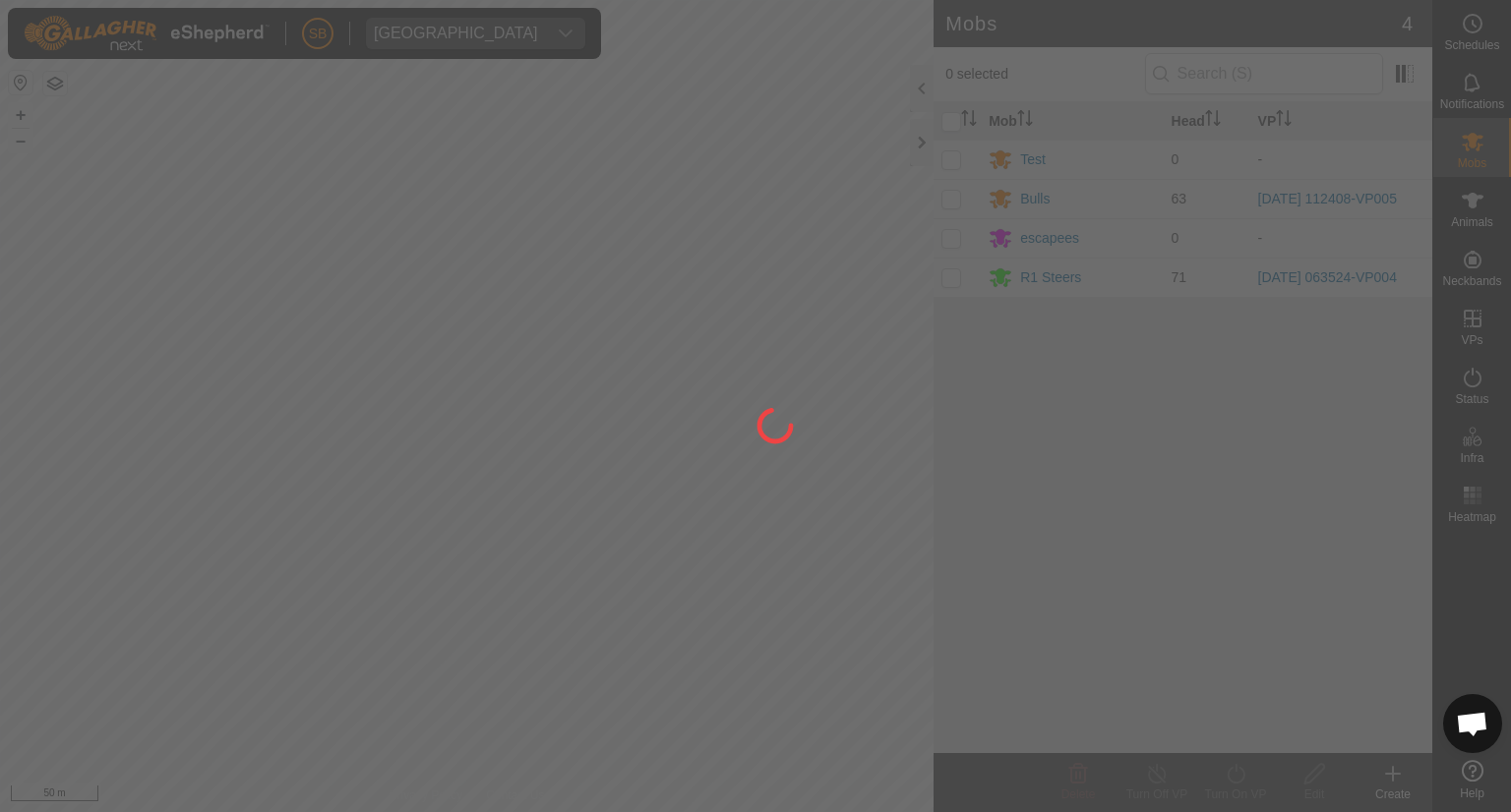
click at [947, 280] on div at bounding box center [756, 406] width 1511 height 812
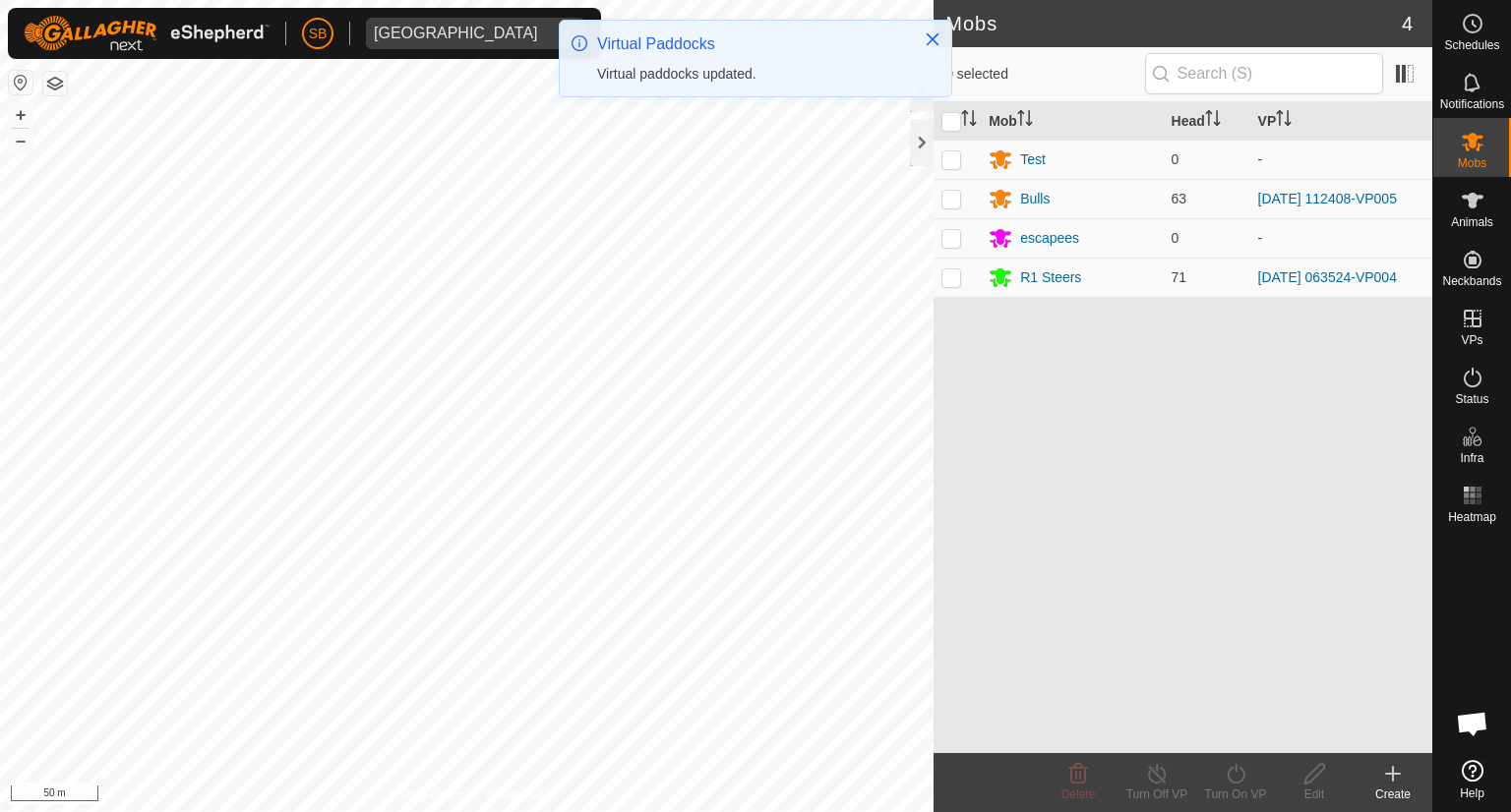
click at [947, 280] on p-checkbox at bounding box center [951, 278] width 20 height 16
checkbox input "true"
click at [1231, 762] on icon at bounding box center [1235, 774] width 25 height 24
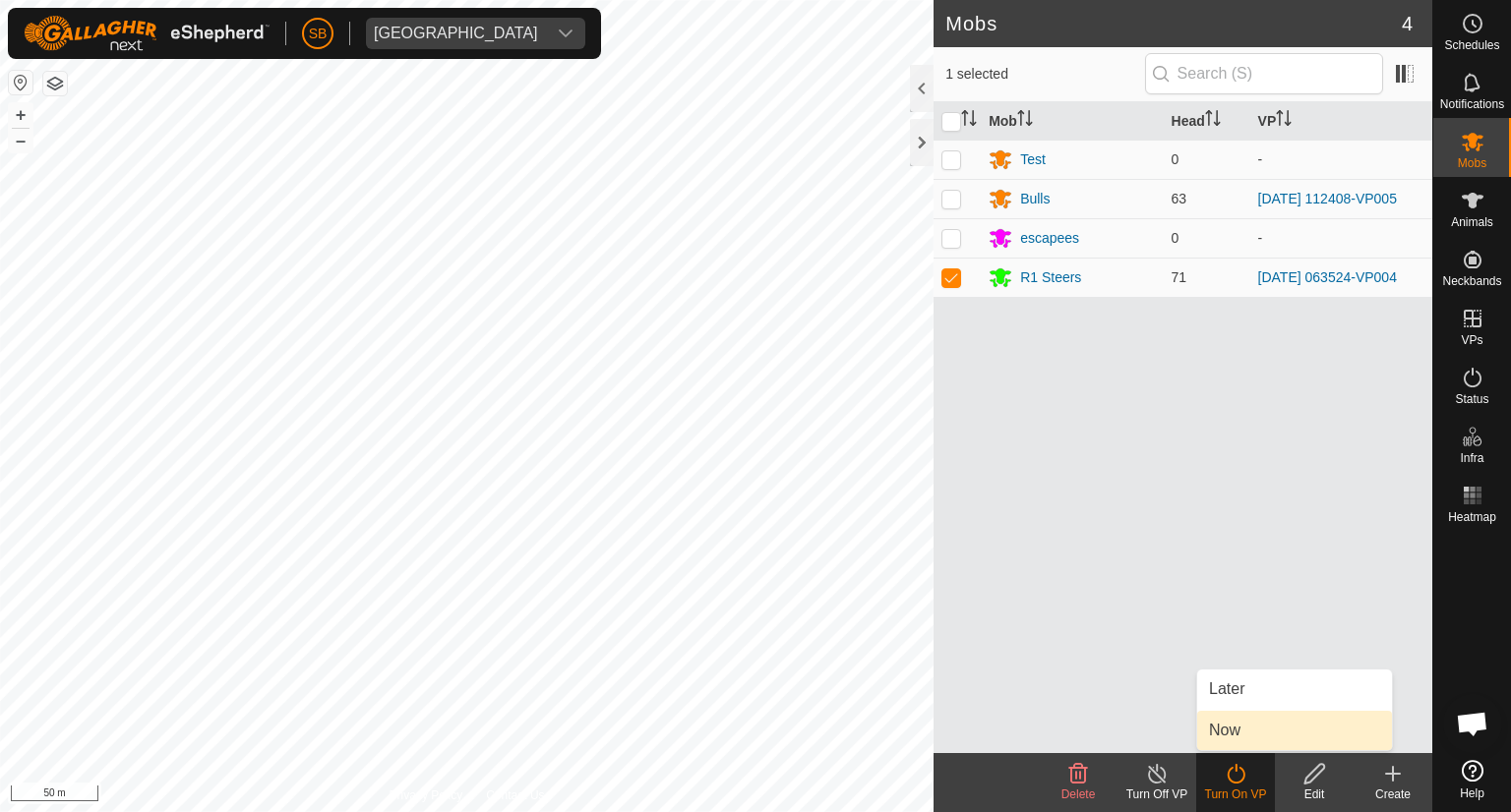
click at [1228, 729] on link "Now" at bounding box center [1294, 730] width 195 height 39
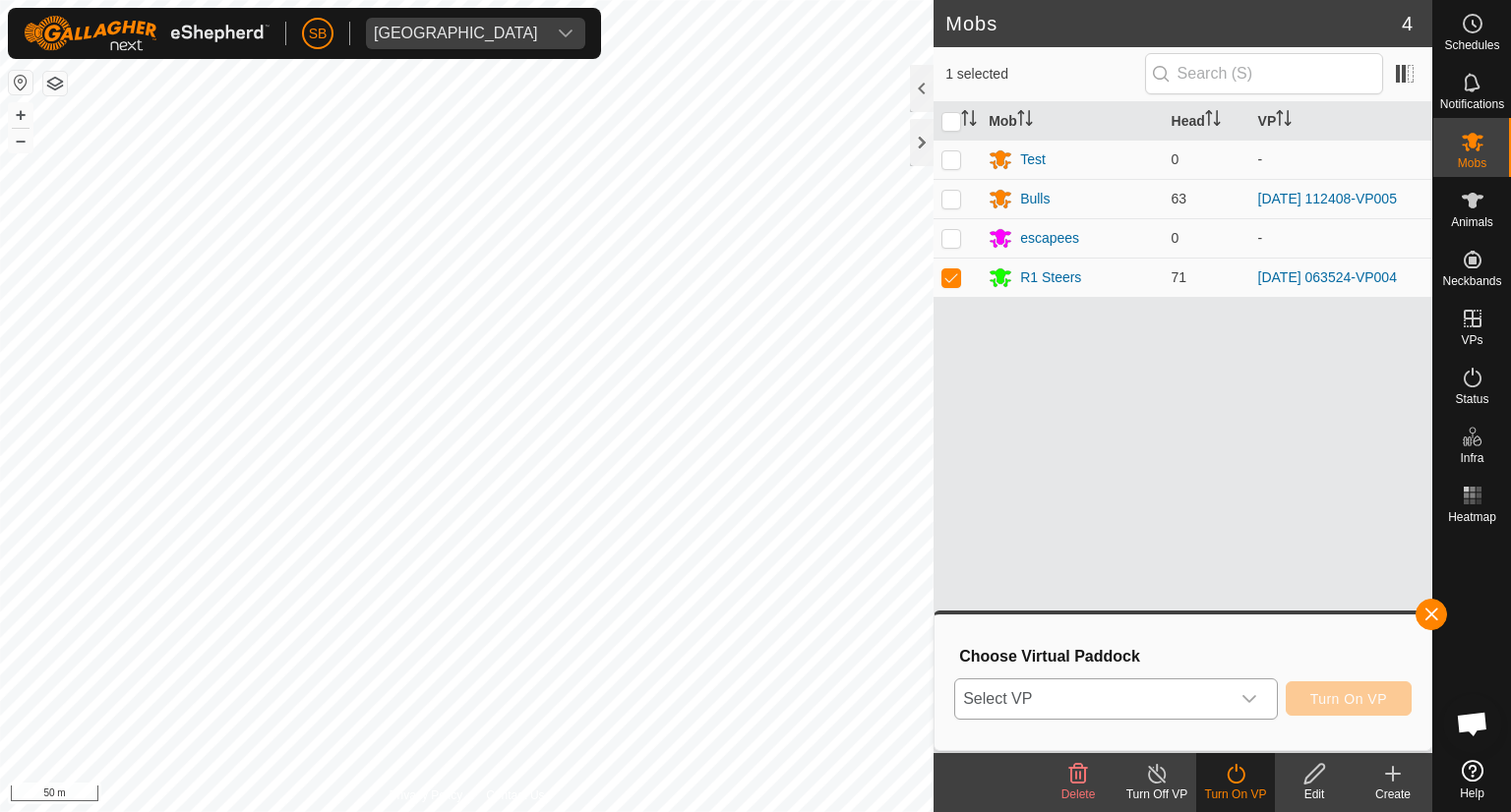
click at [1251, 699] on icon "dropdown trigger" at bounding box center [1249, 699] width 14 height 8
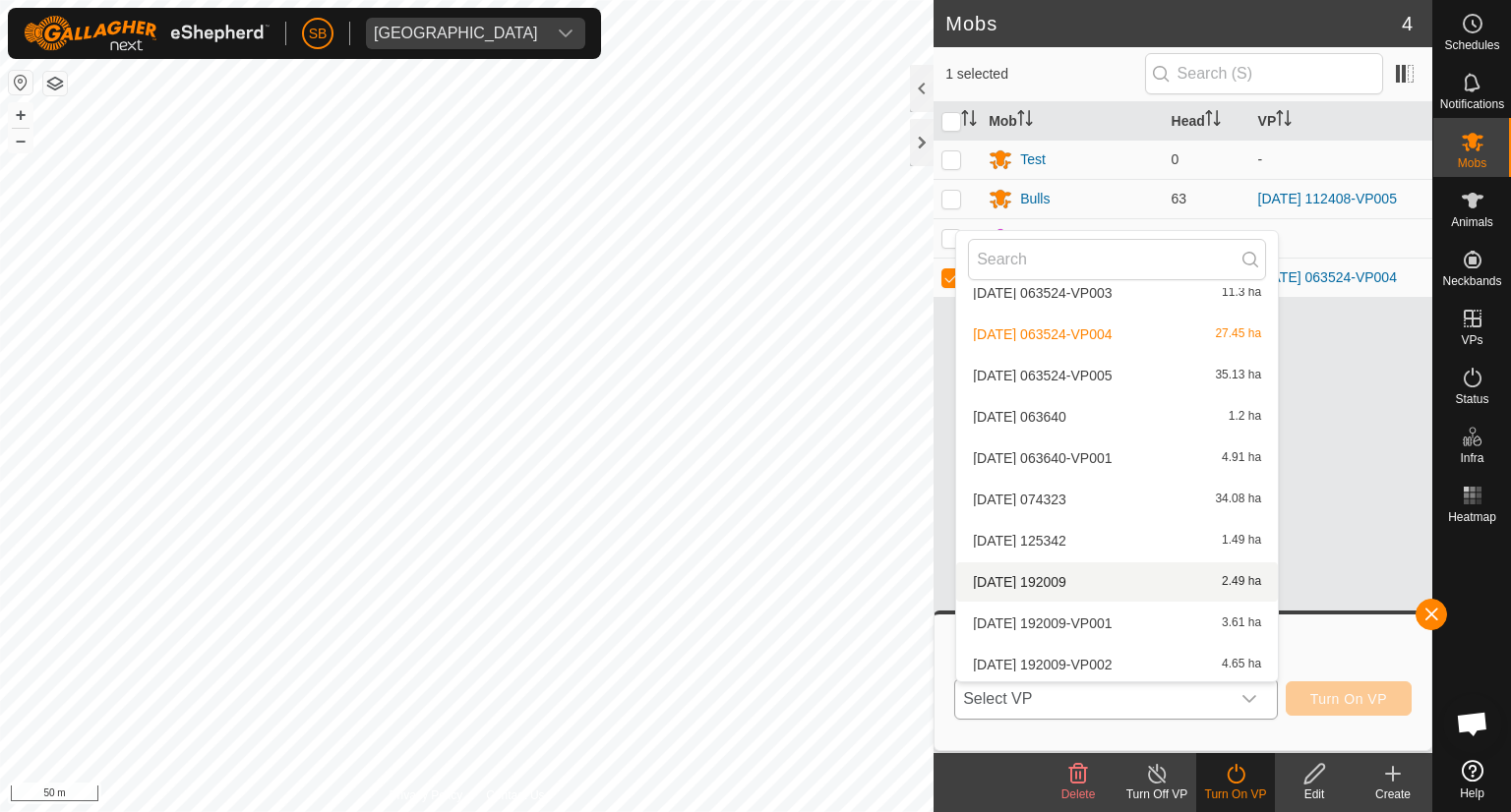
scroll to position [4642, 0]
click at [1142, 377] on li "[DATE] 063524-VP005 35.13 ha" at bounding box center [1117, 376] width 322 height 39
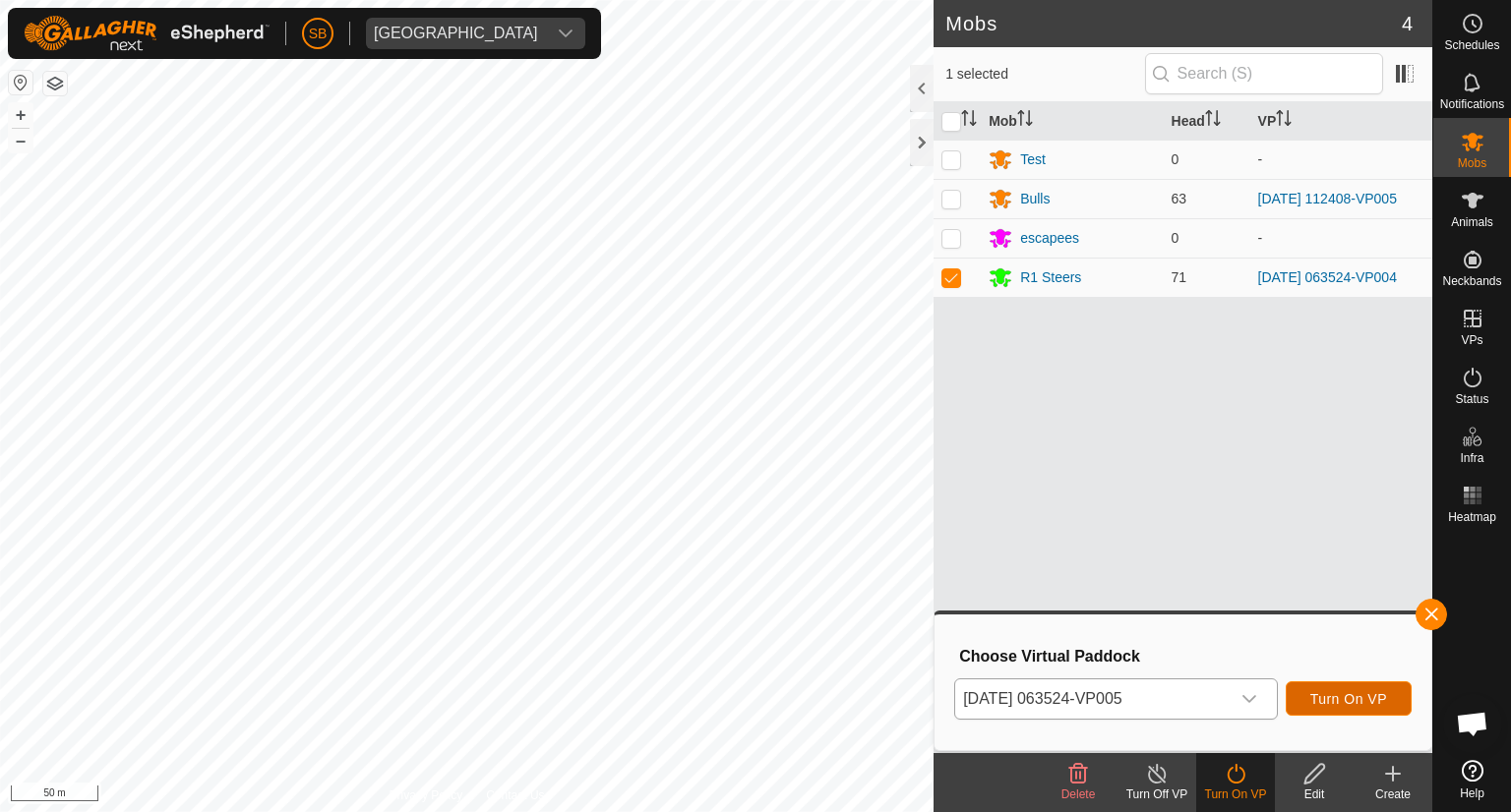
click at [1365, 696] on span "Turn On VP" at bounding box center [1348, 699] width 77 height 16
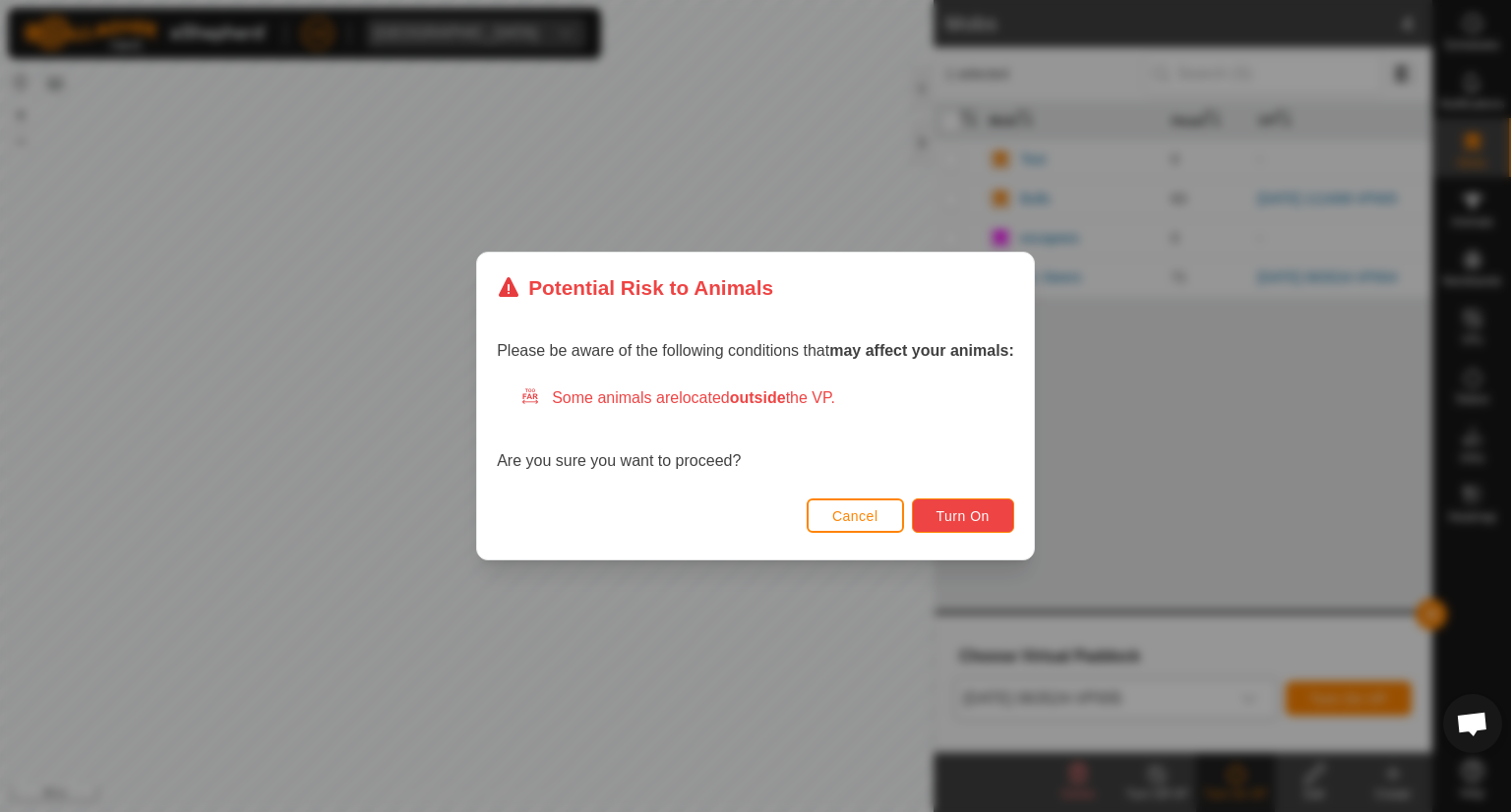
click at [991, 510] on button "Turn On" at bounding box center [962, 515] width 102 height 34
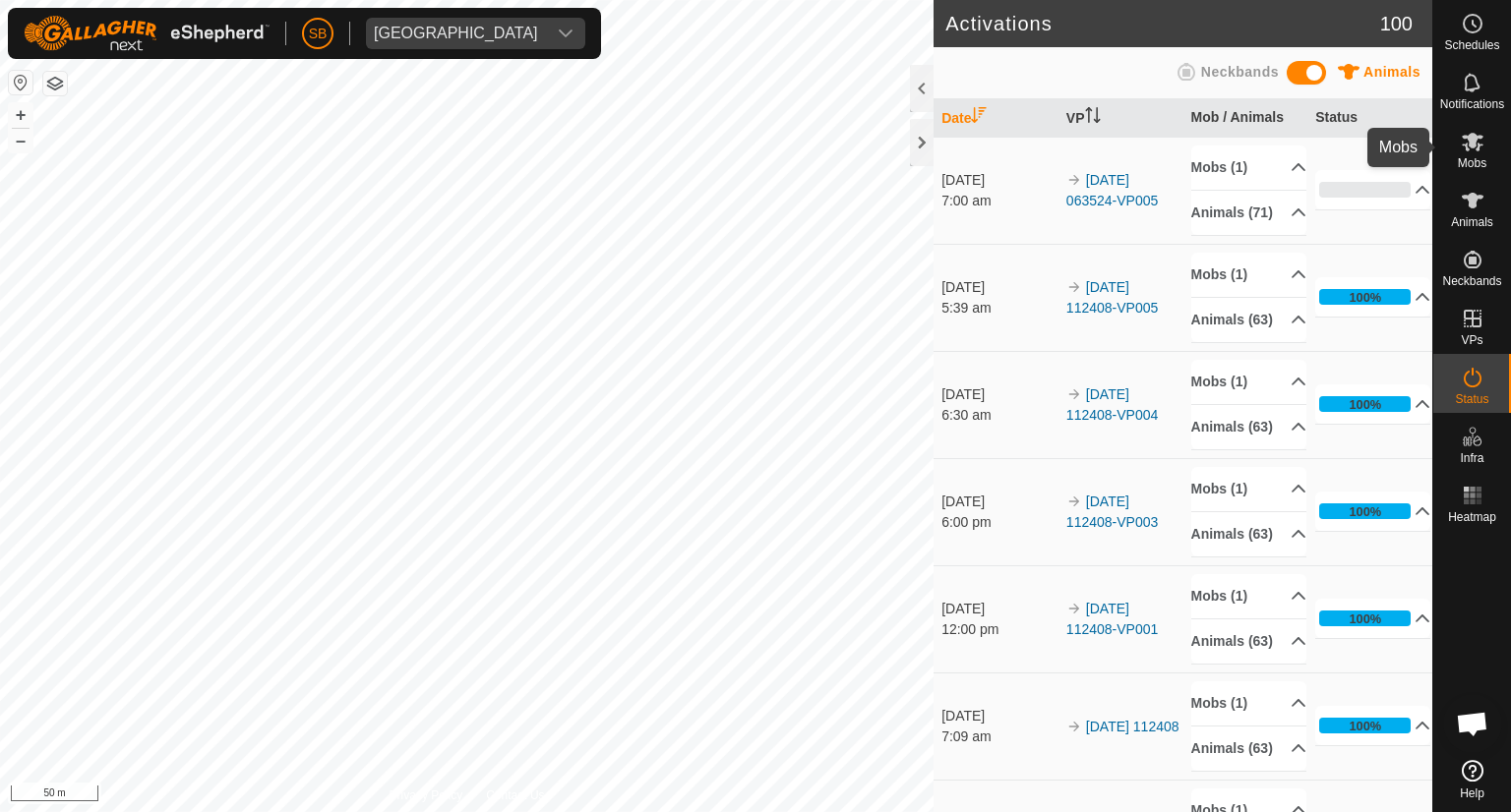
click at [1466, 145] on icon at bounding box center [1473, 142] width 22 height 19
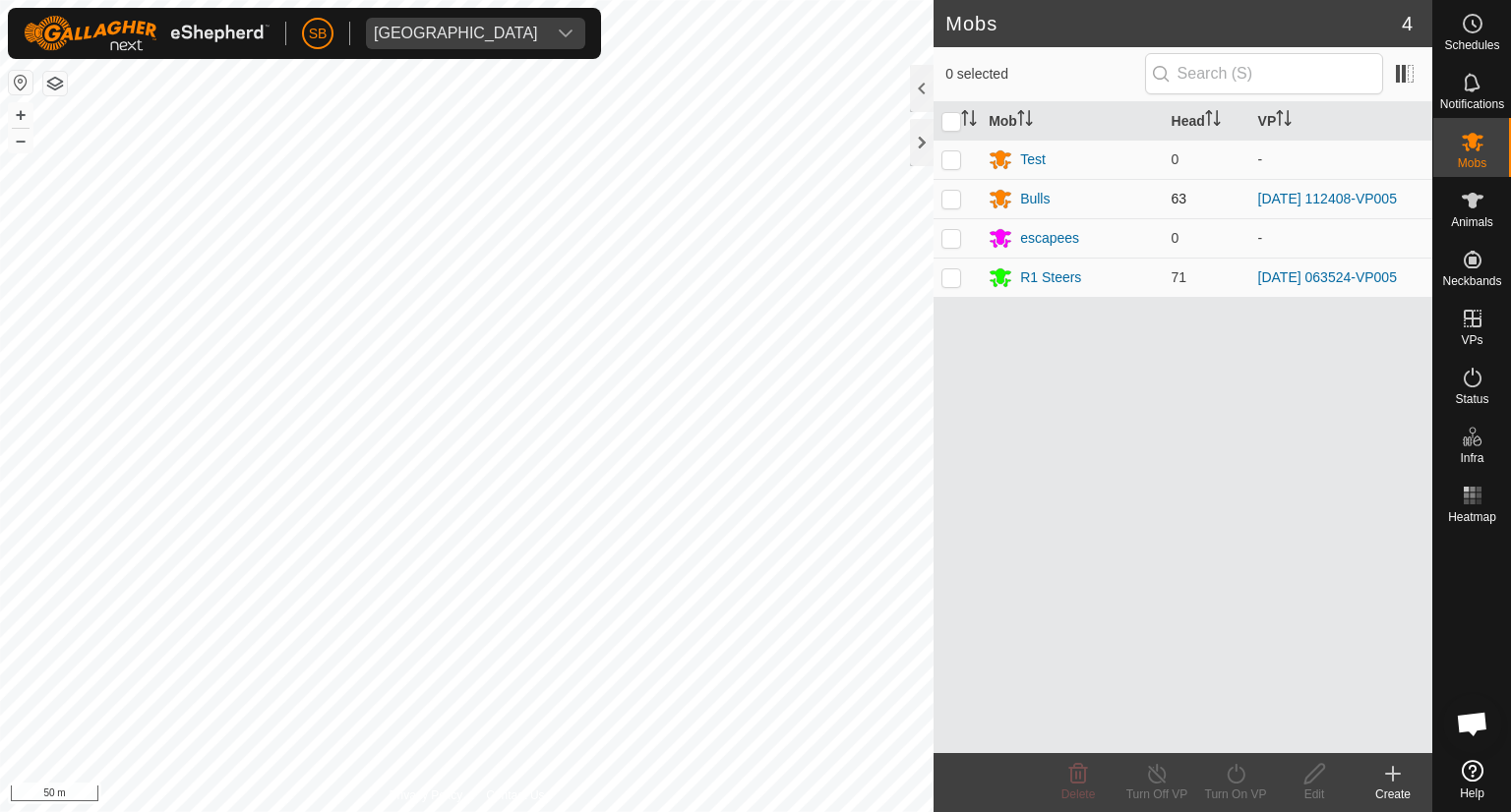
click at [948, 194] on p-checkbox at bounding box center [951, 199] width 20 height 16
checkbox input "true"
click at [1033, 48] on div "Mobs 4 1 selected Mob Head VP Test 0 - Bulls 63 [DATE] 112408-VP005 escapees 0 …" at bounding box center [716, 406] width 1432 height 812
click at [1242, 773] on icon at bounding box center [1235, 774] width 25 height 24
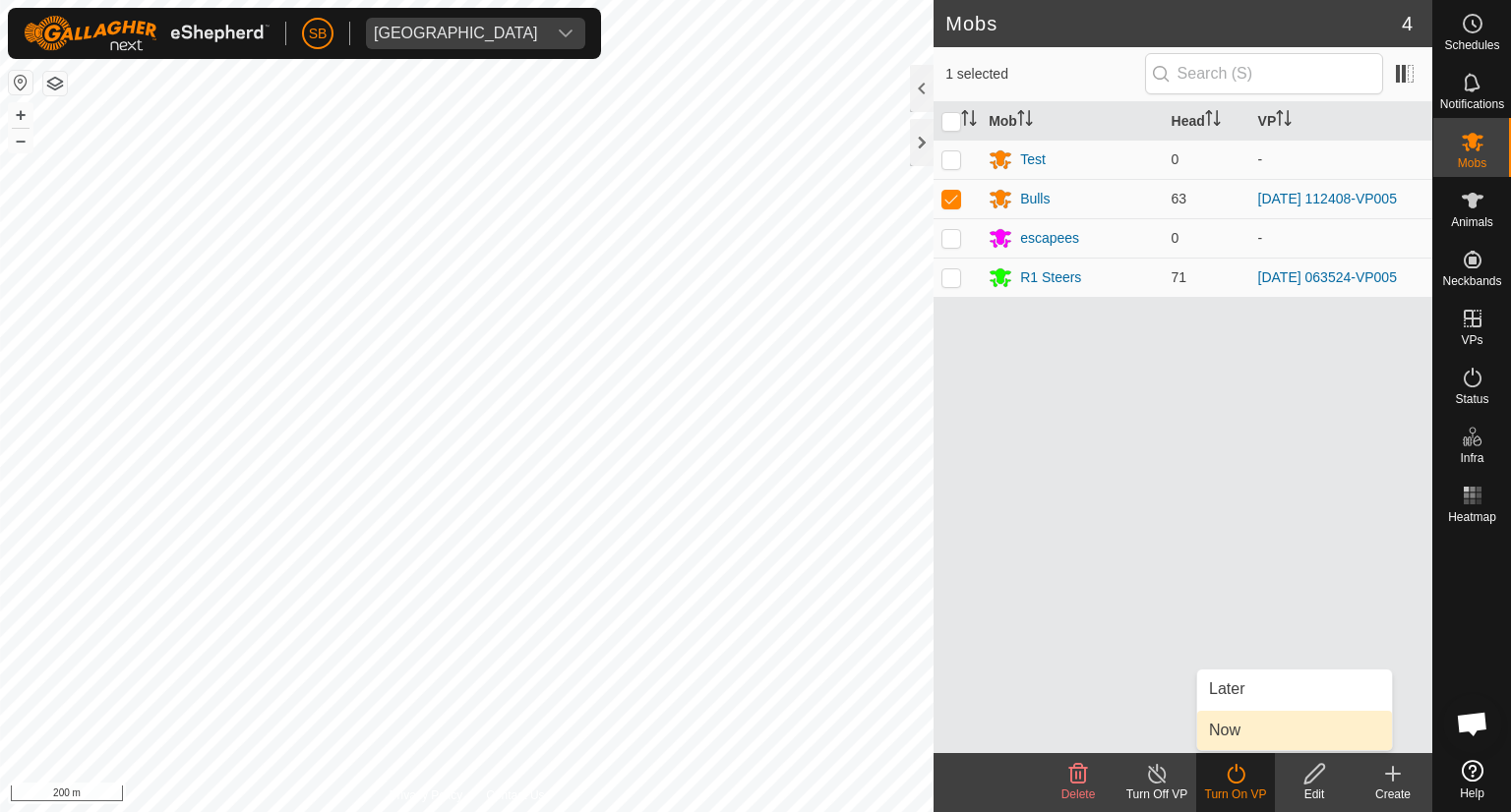
click at [1242, 734] on link "Now" at bounding box center [1294, 730] width 195 height 39
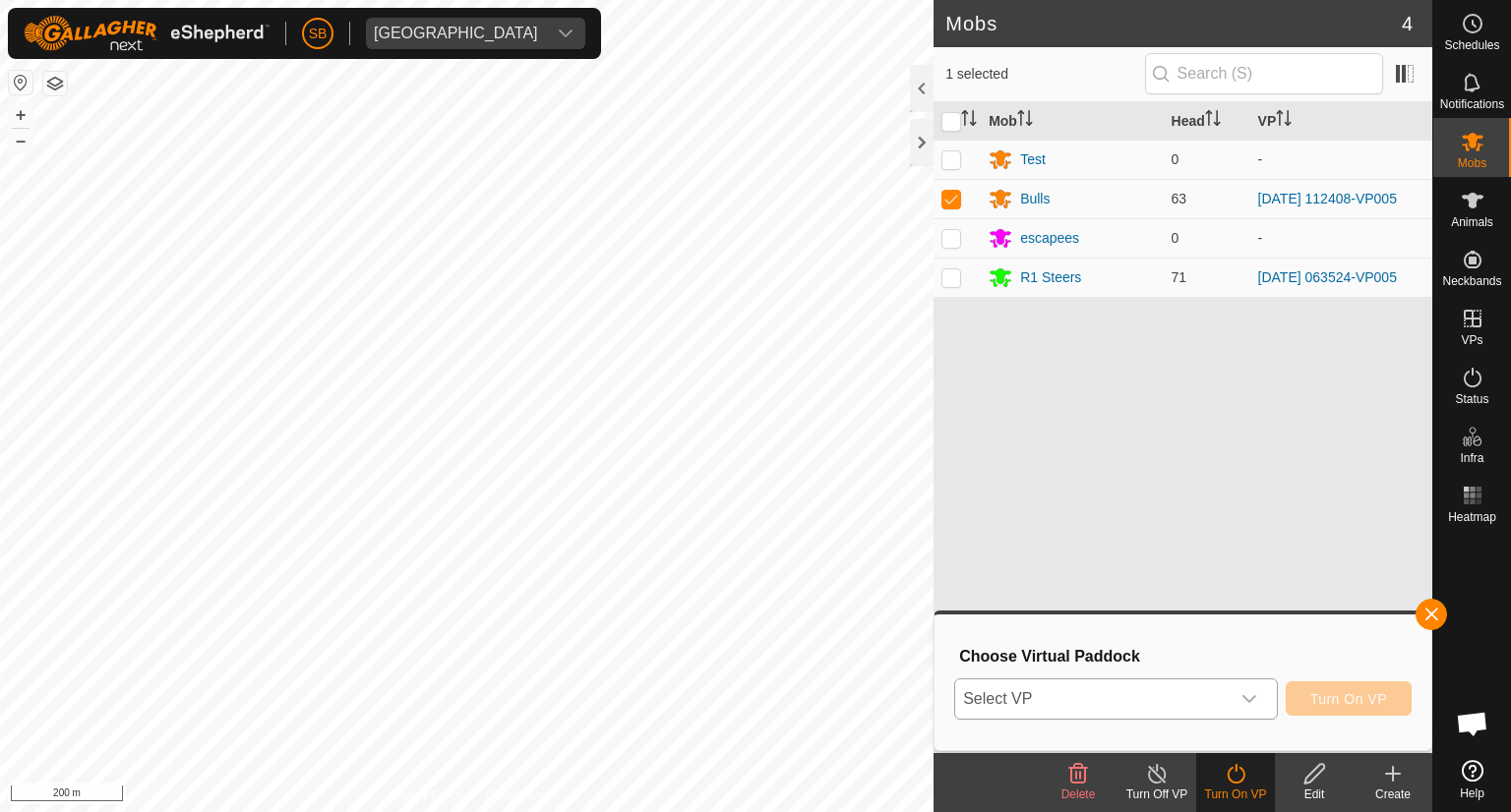
click at [1241, 697] on icon "dropdown trigger" at bounding box center [1249, 699] width 16 height 16
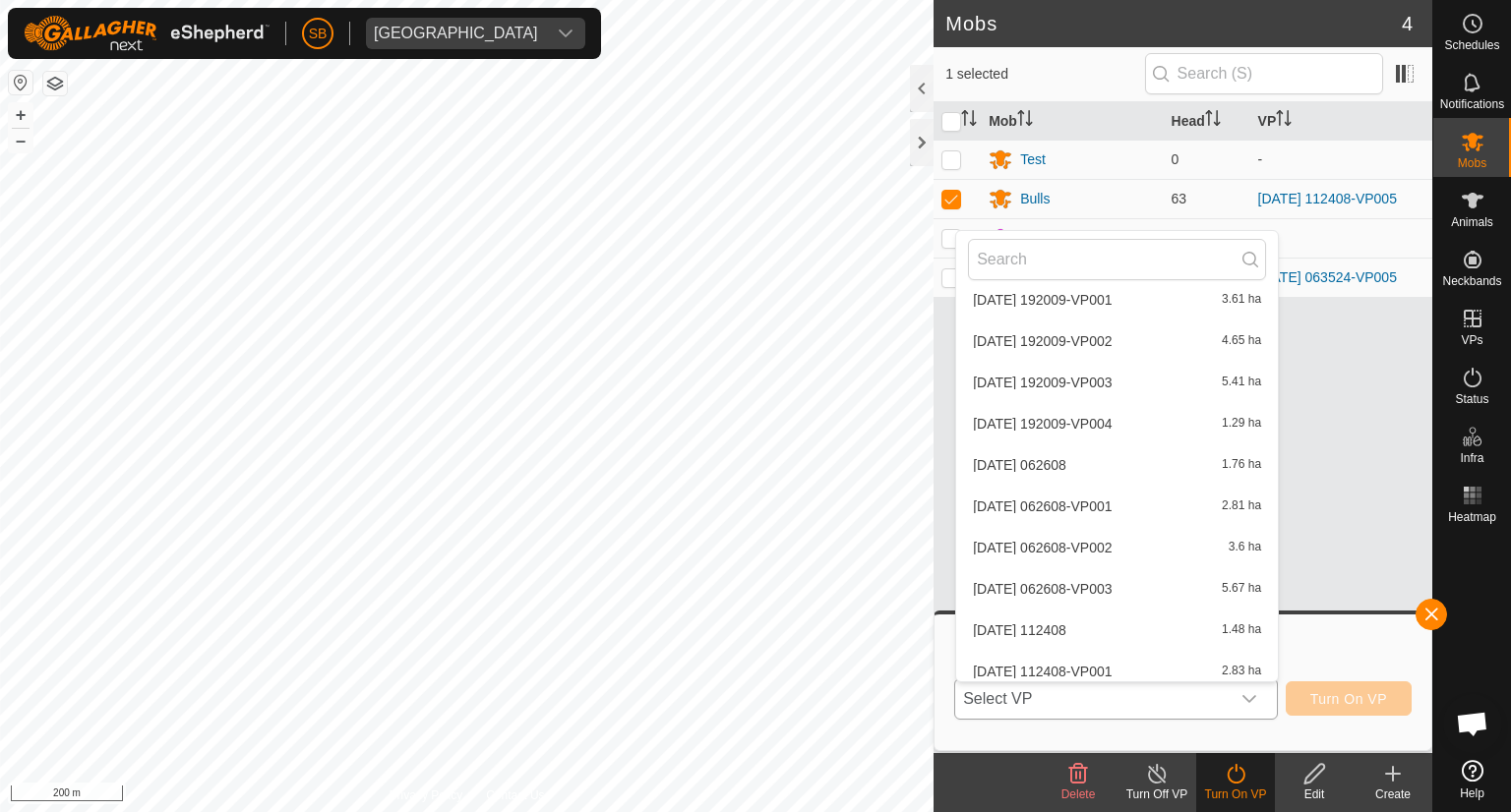
scroll to position [5142, 0]
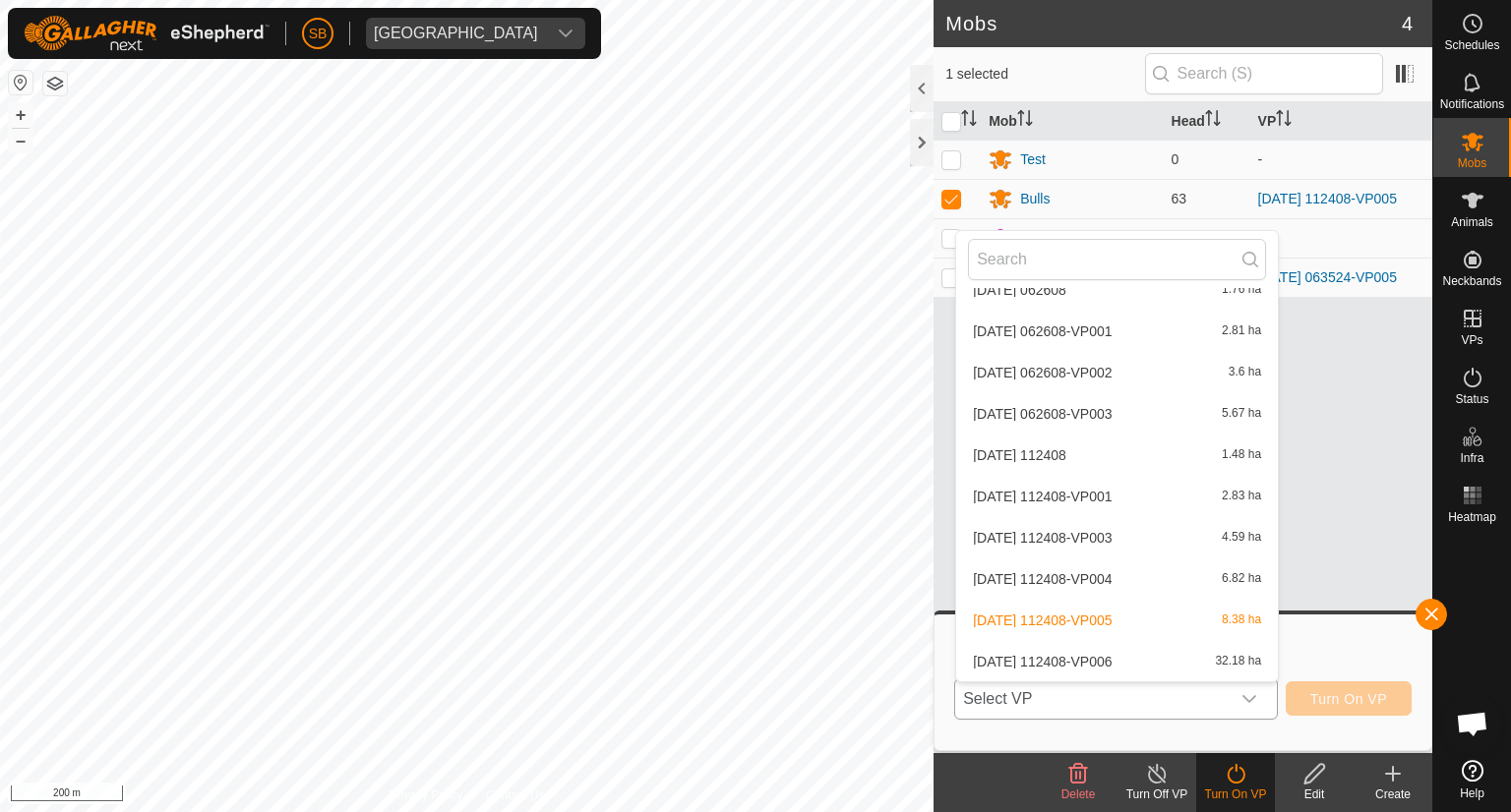
click at [1142, 656] on li "[DATE] 112408-VP006 32.18 ha" at bounding box center [1117, 661] width 322 height 39
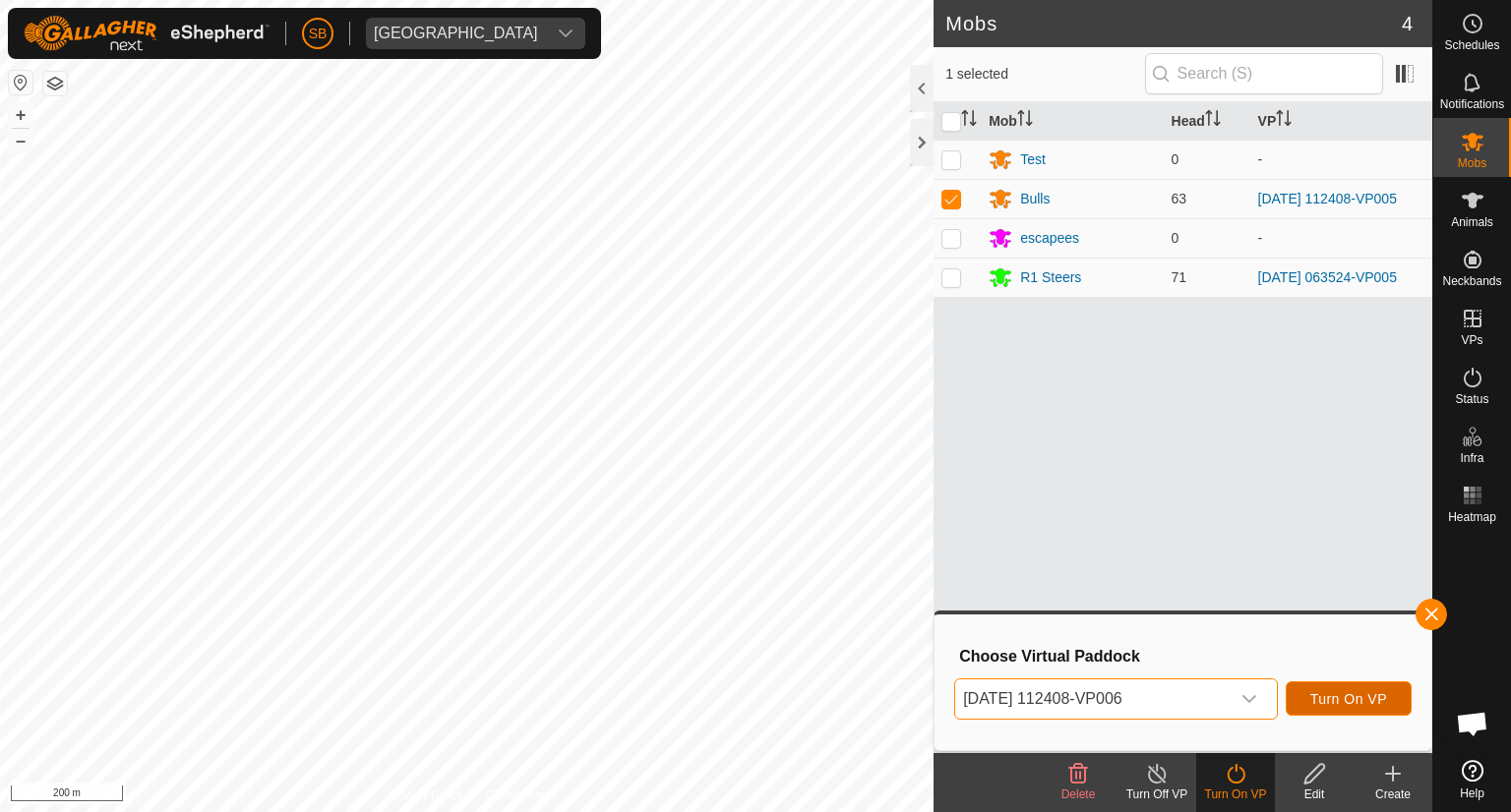
click at [1351, 699] on span "Turn On VP" at bounding box center [1348, 699] width 77 height 16
